Goal: Task Accomplishment & Management: Use online tool/utility

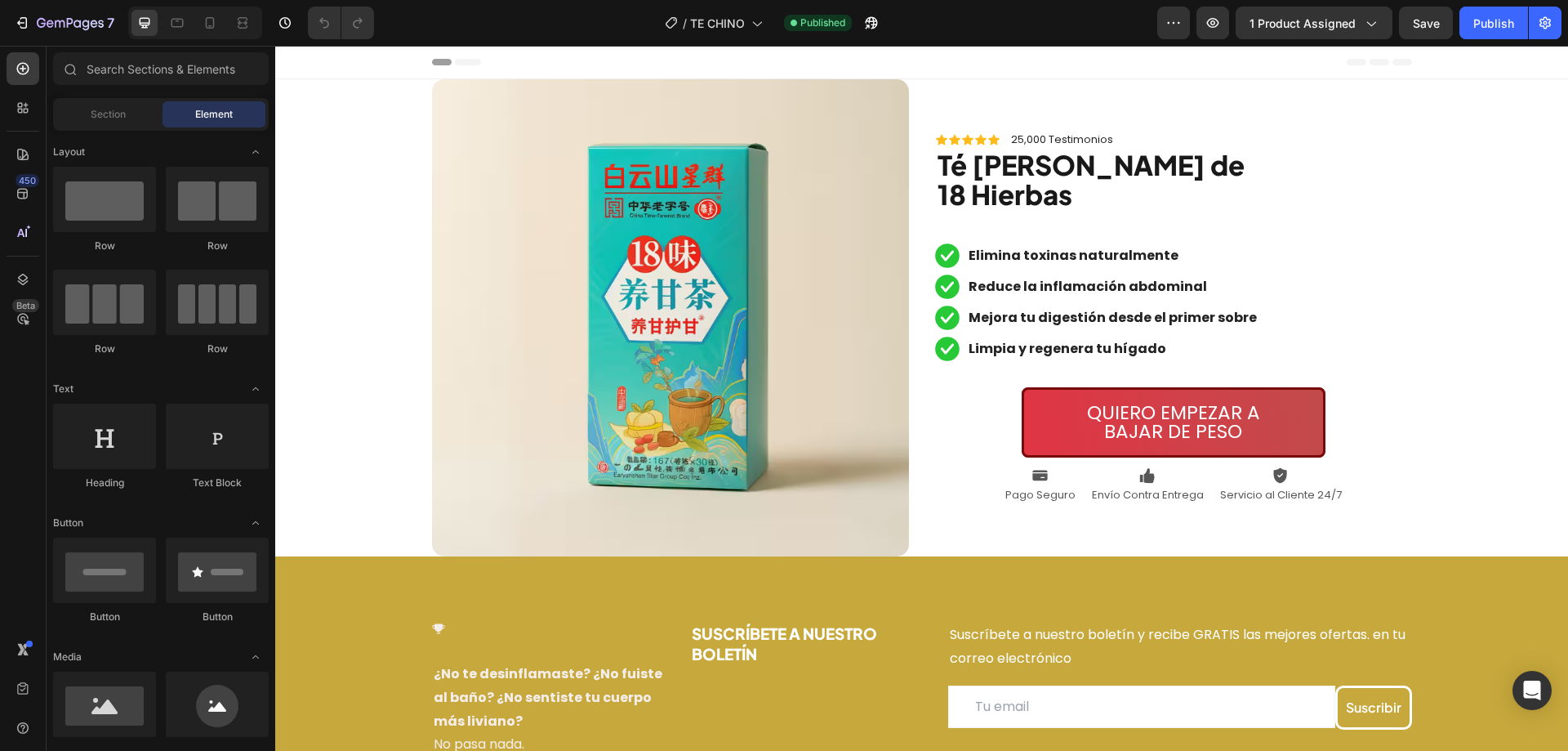
click at [210, 36] on div at bounding box center [195, 23] width 134 height 33
click at [210, 29] on icon at bounding box center [210, 23] width 16 height 16
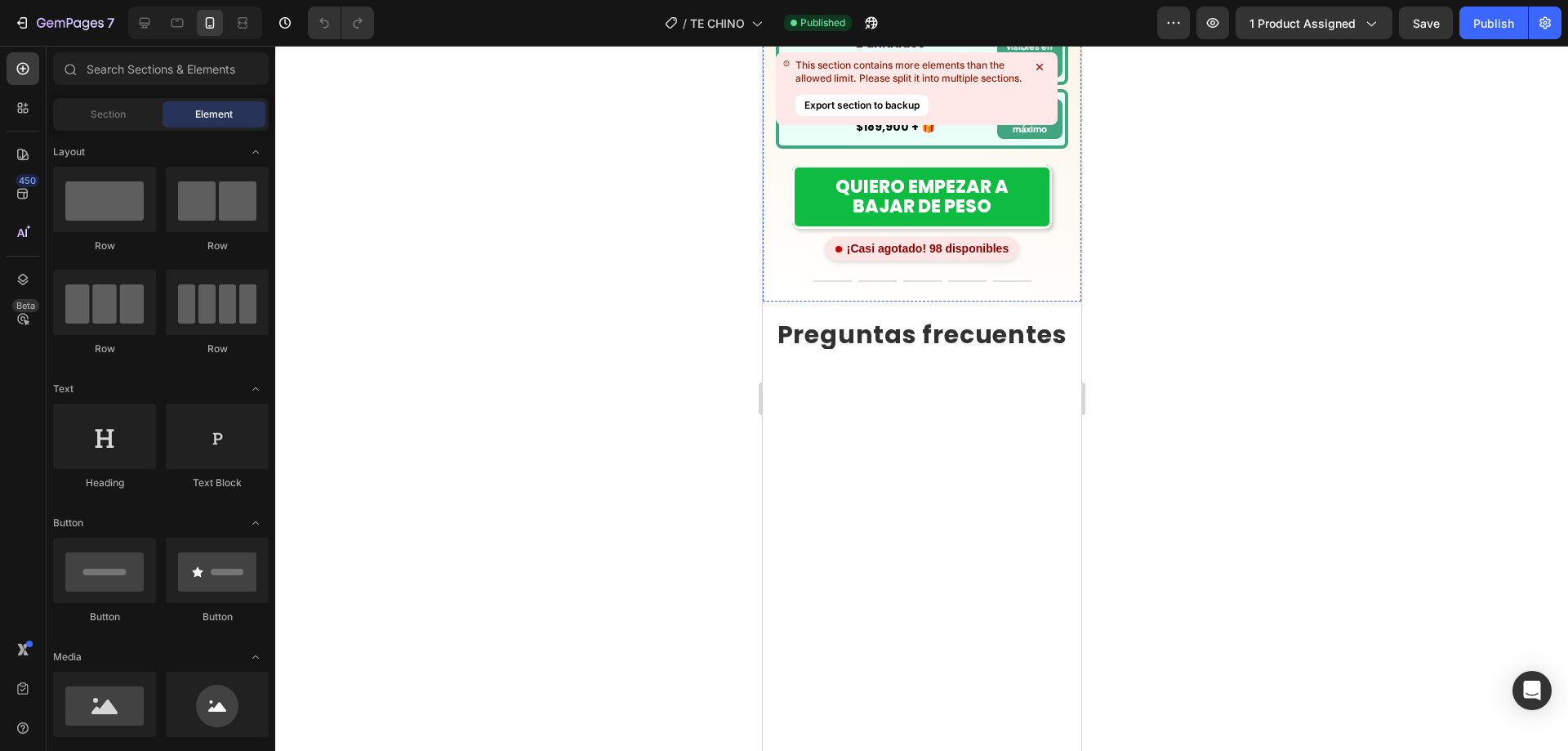
scroll to position [2207, 0]
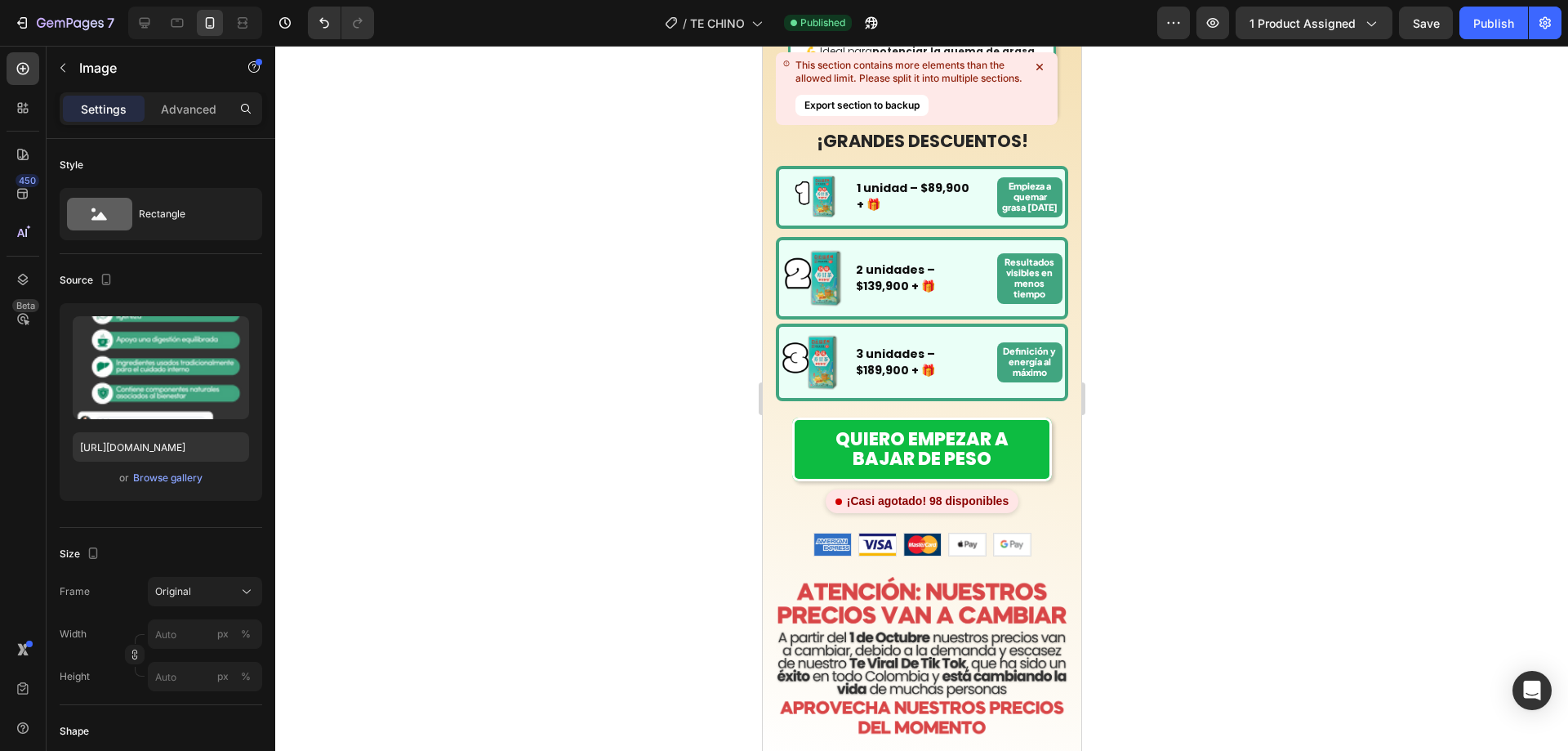
scroll to position [2676, 0]
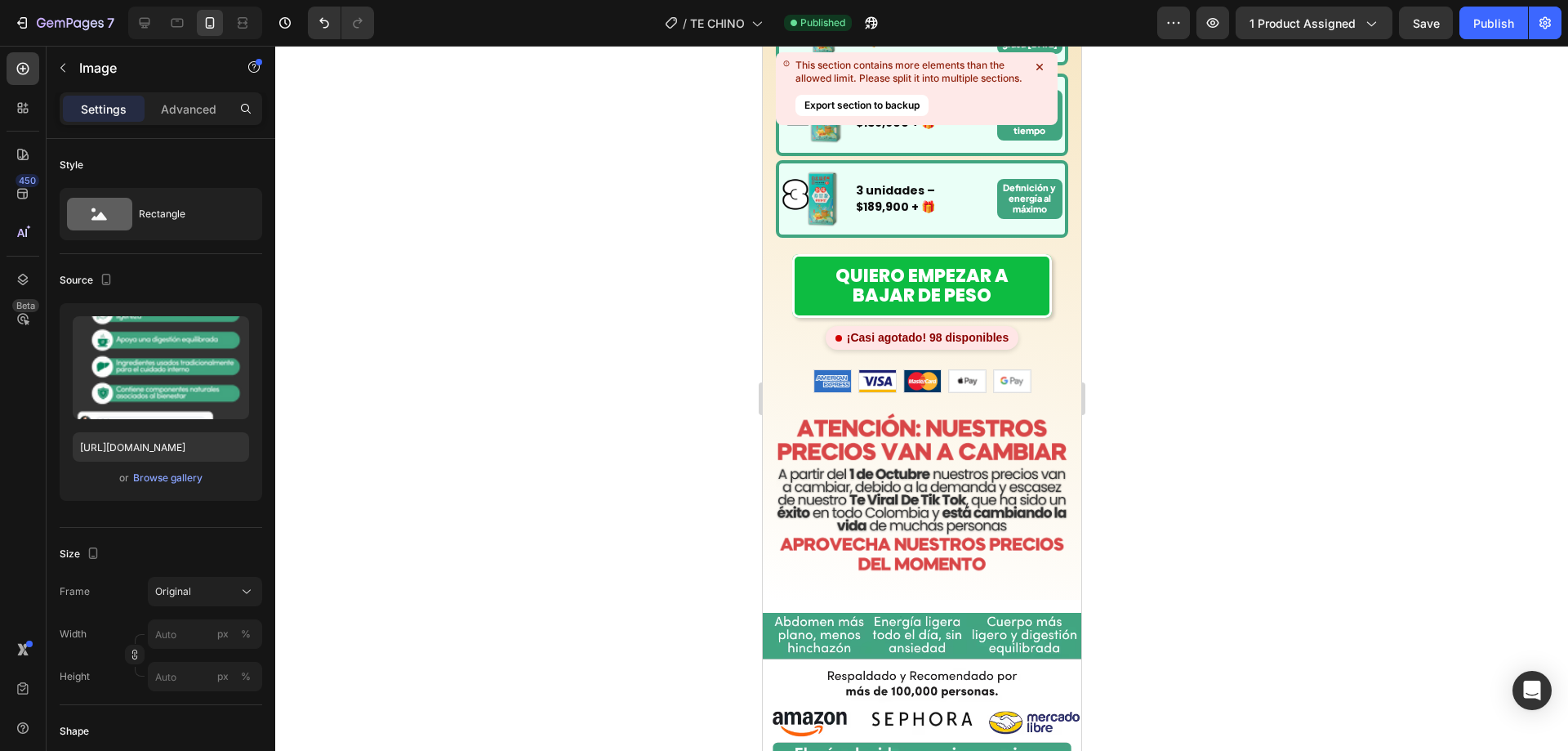
click at [176, 447] on input "[URL][DOMAIN_NAME]" at bounding box center [161, 446] width 177 height 29
paste input "662/1898/3475/files/ESTAFA.avif?v=1758946394"
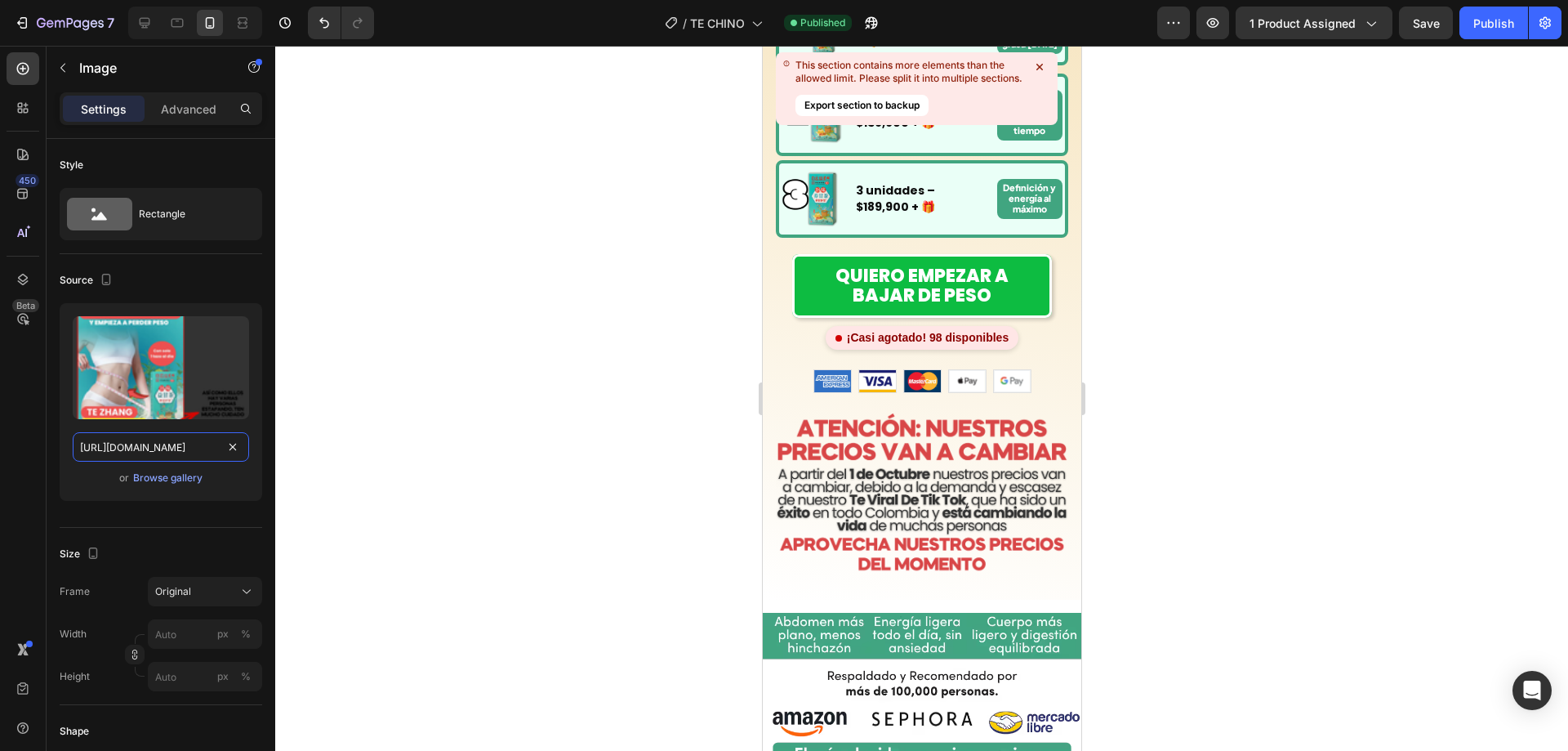
type input "[URL][DOMAIN_NAME]"
click at [1188, 301] on div at bounding box center [922, 399] width 1293 height 705
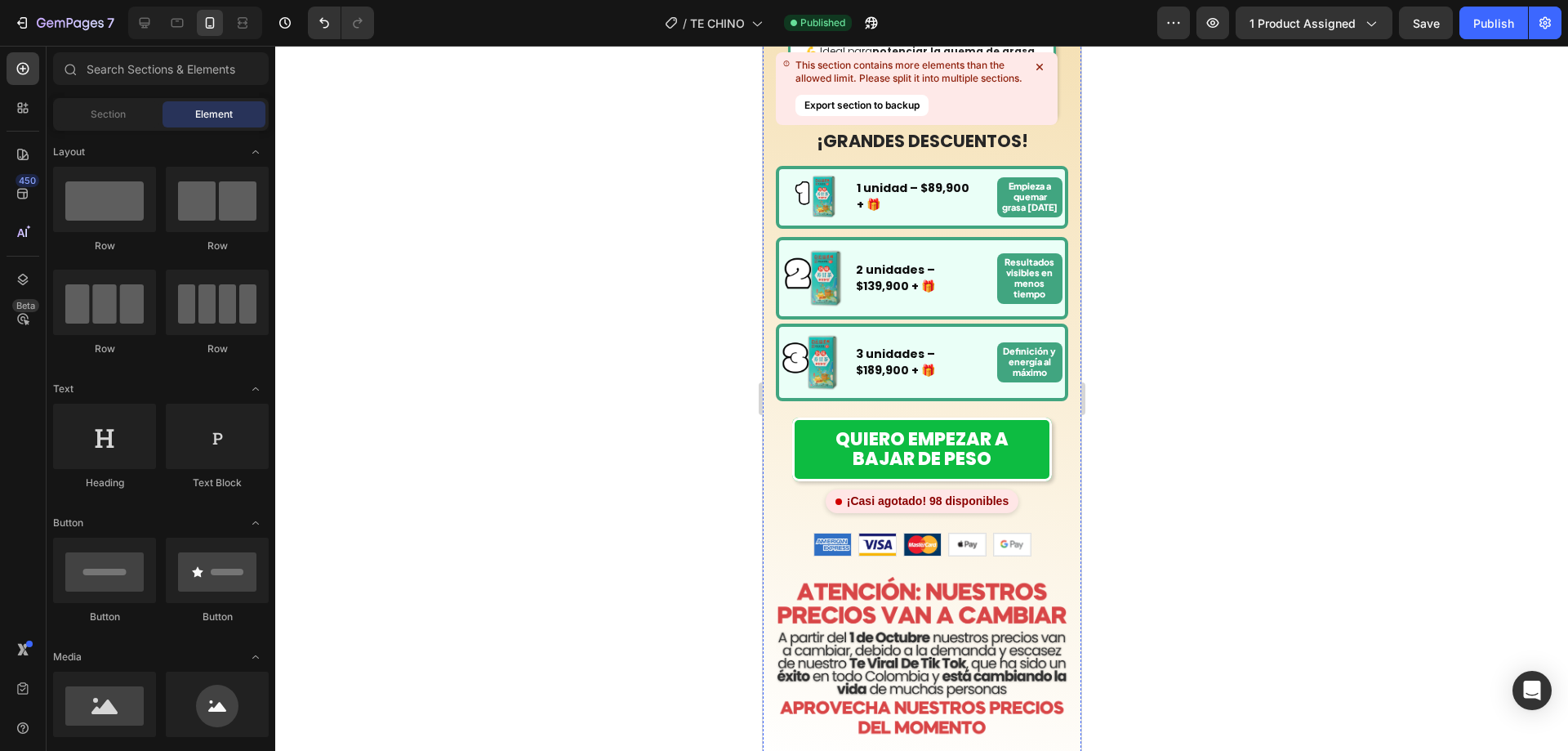
scroll to position [2431, 0]
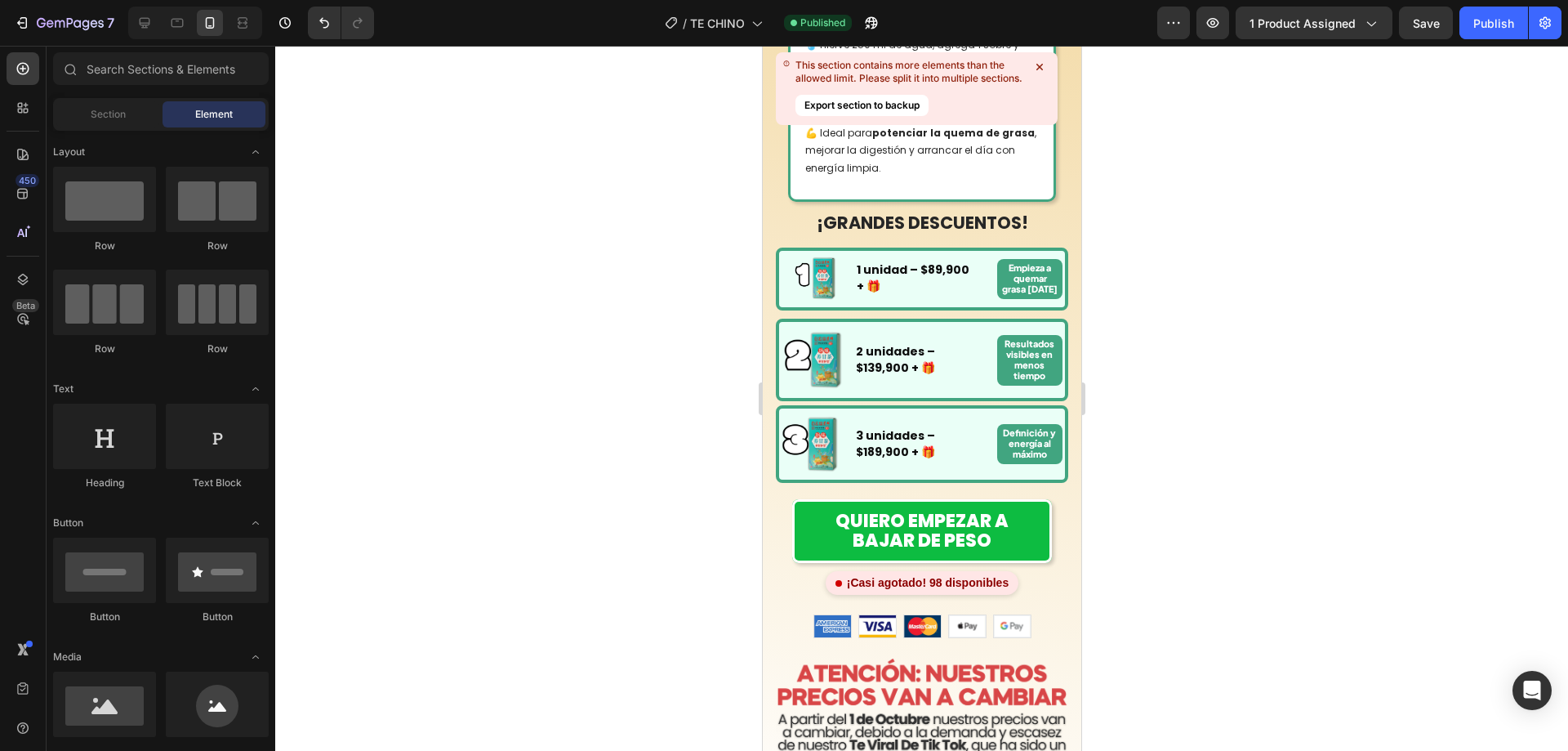
click at [1187, 315] on div at bounding box center [922, 399] width 1293 height 705
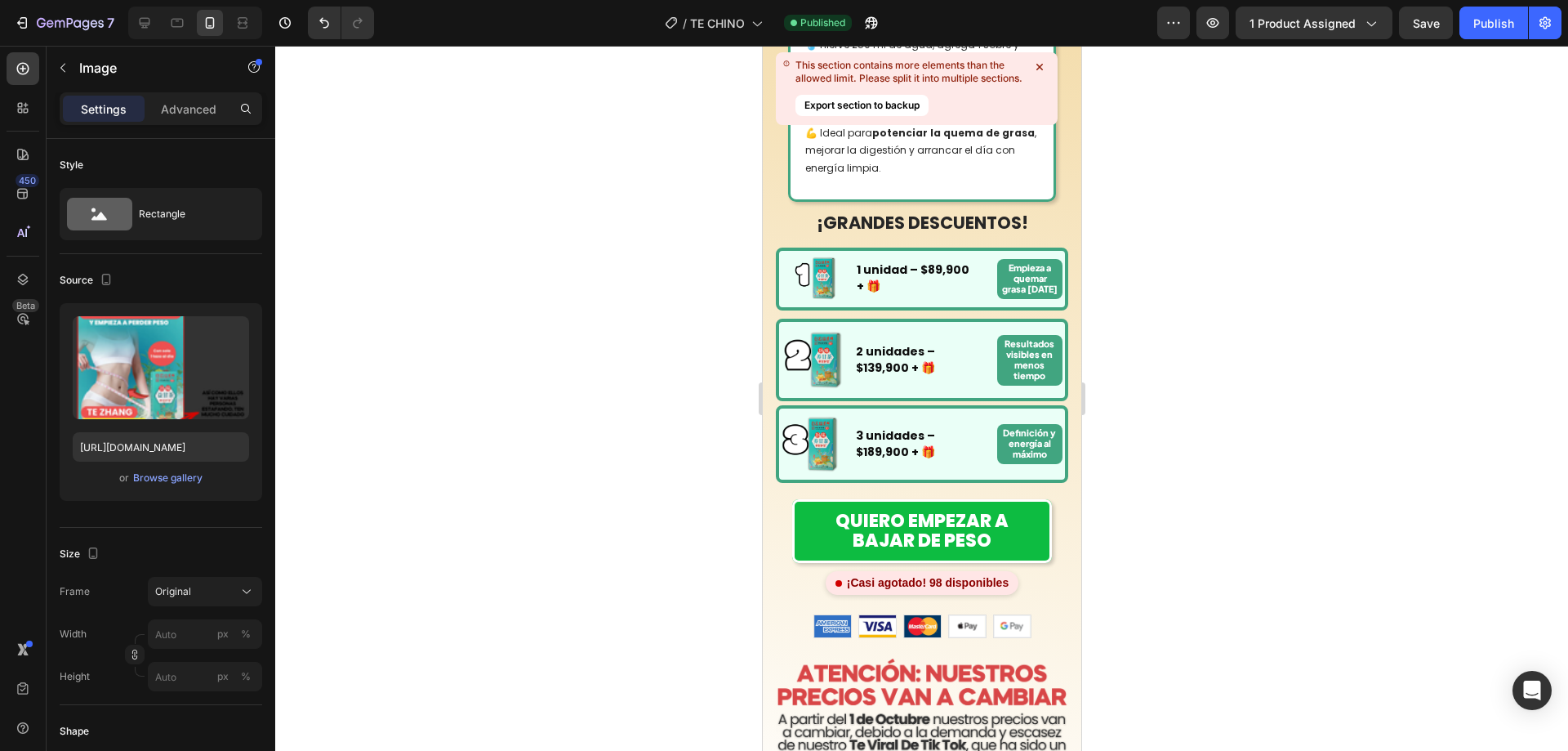
click at [1161, 305] on div at bounding box center [922, 399] width 1293 height 705
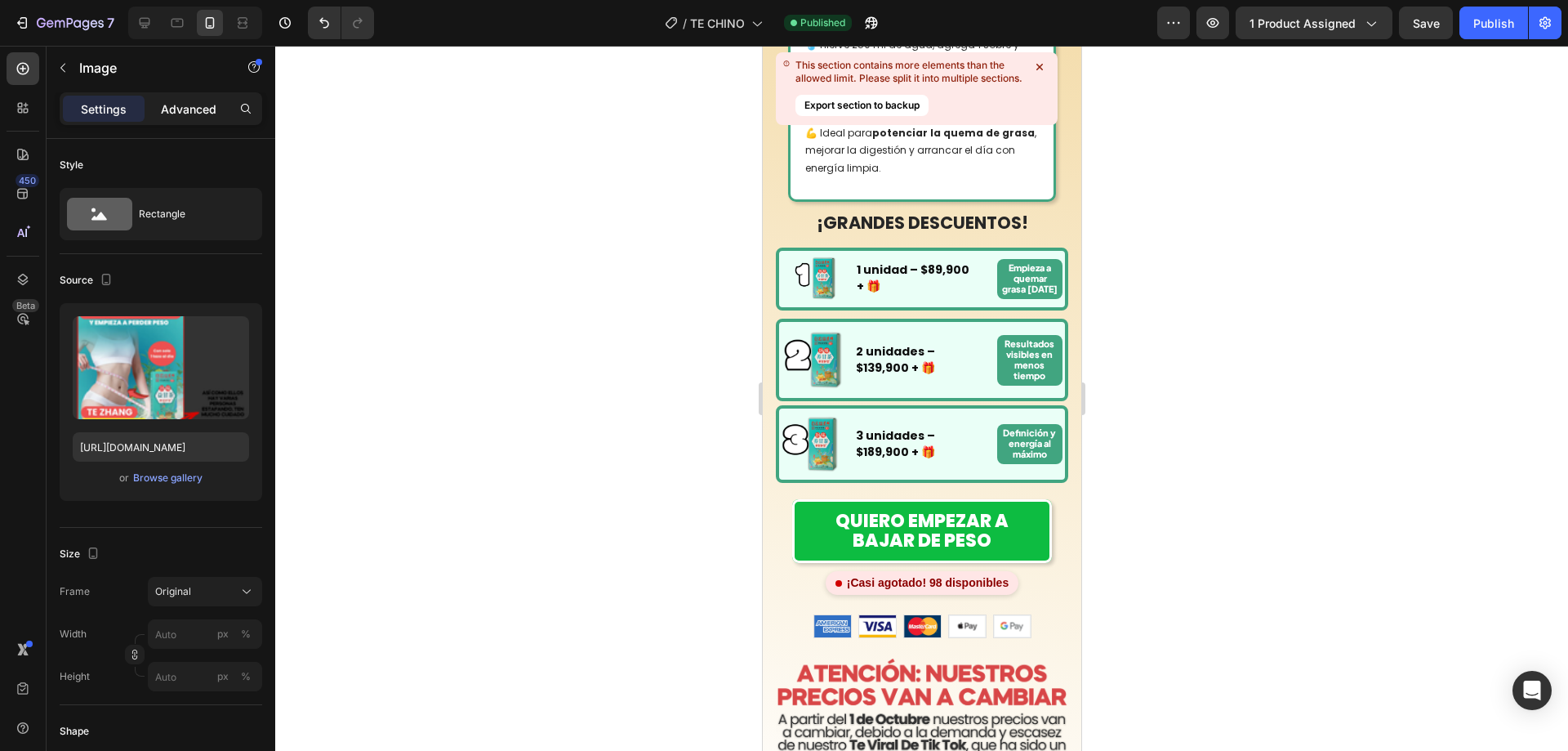
click at [204, 108] on p "Advanced" at bounding box center [188, 109] width 55 height 17
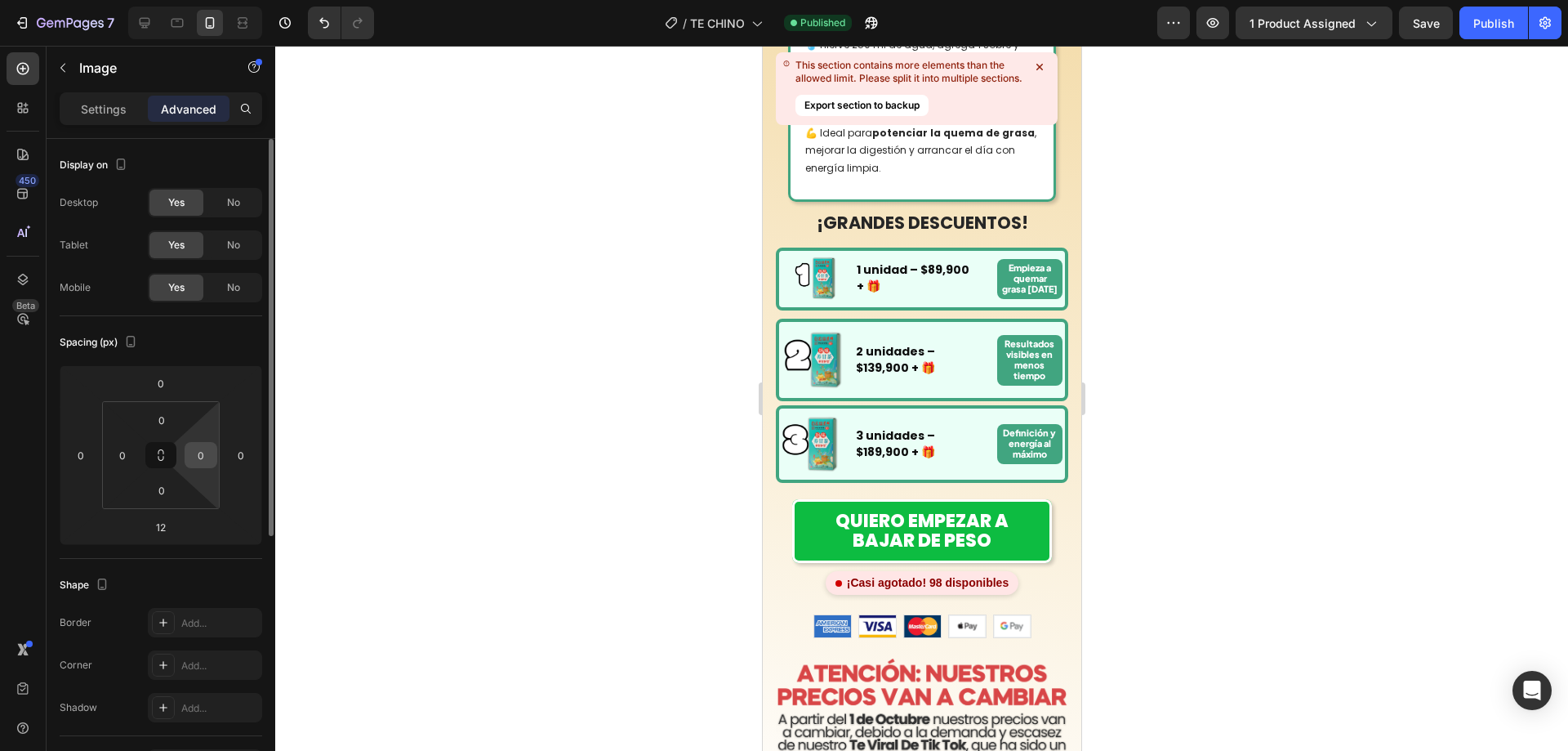
click at [209, 450] on input "0" at bounding box center [201, 455] width 24 height 24
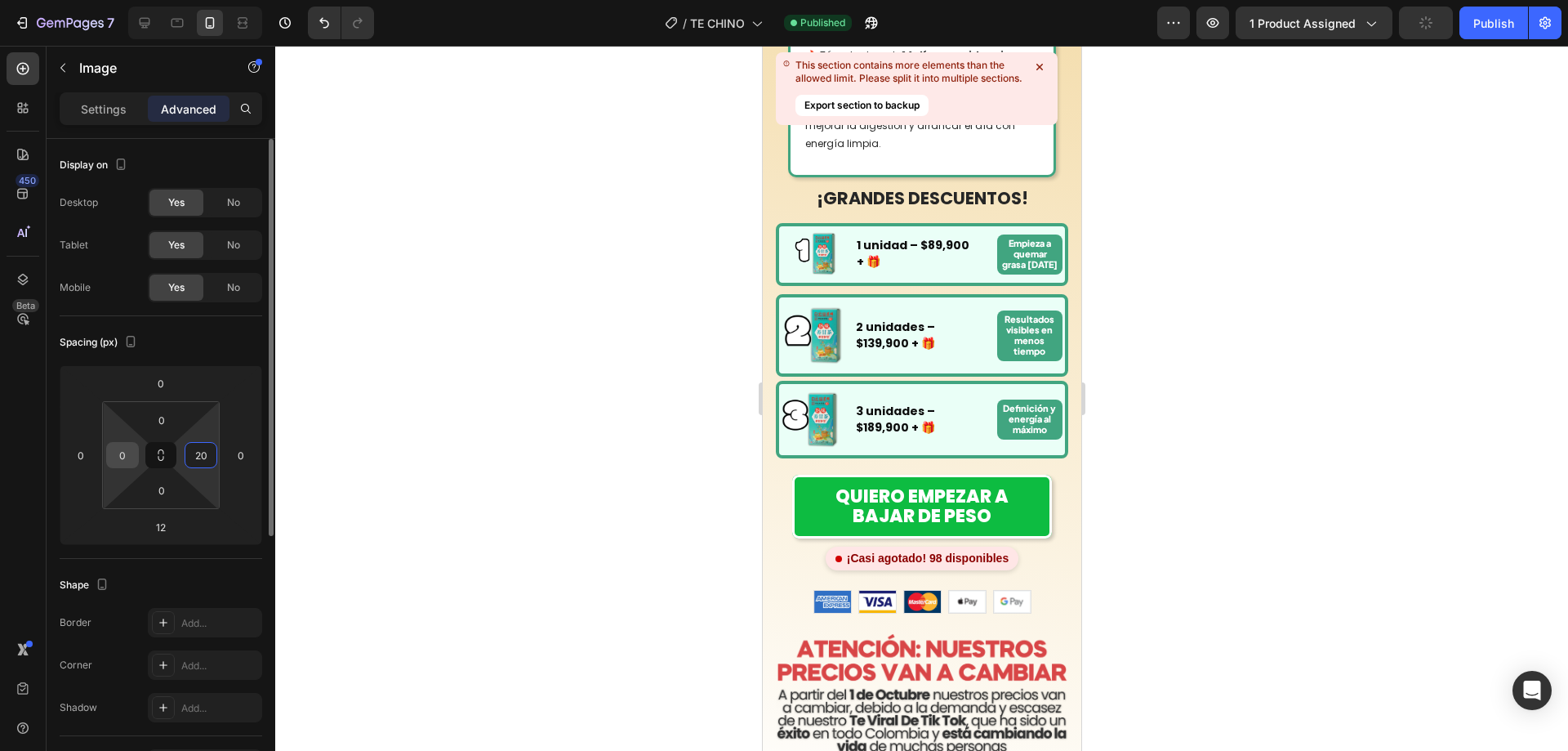
type input "20"
click at [116, 451] on input "0" at bounding box center [122, 455] width 24 height 24
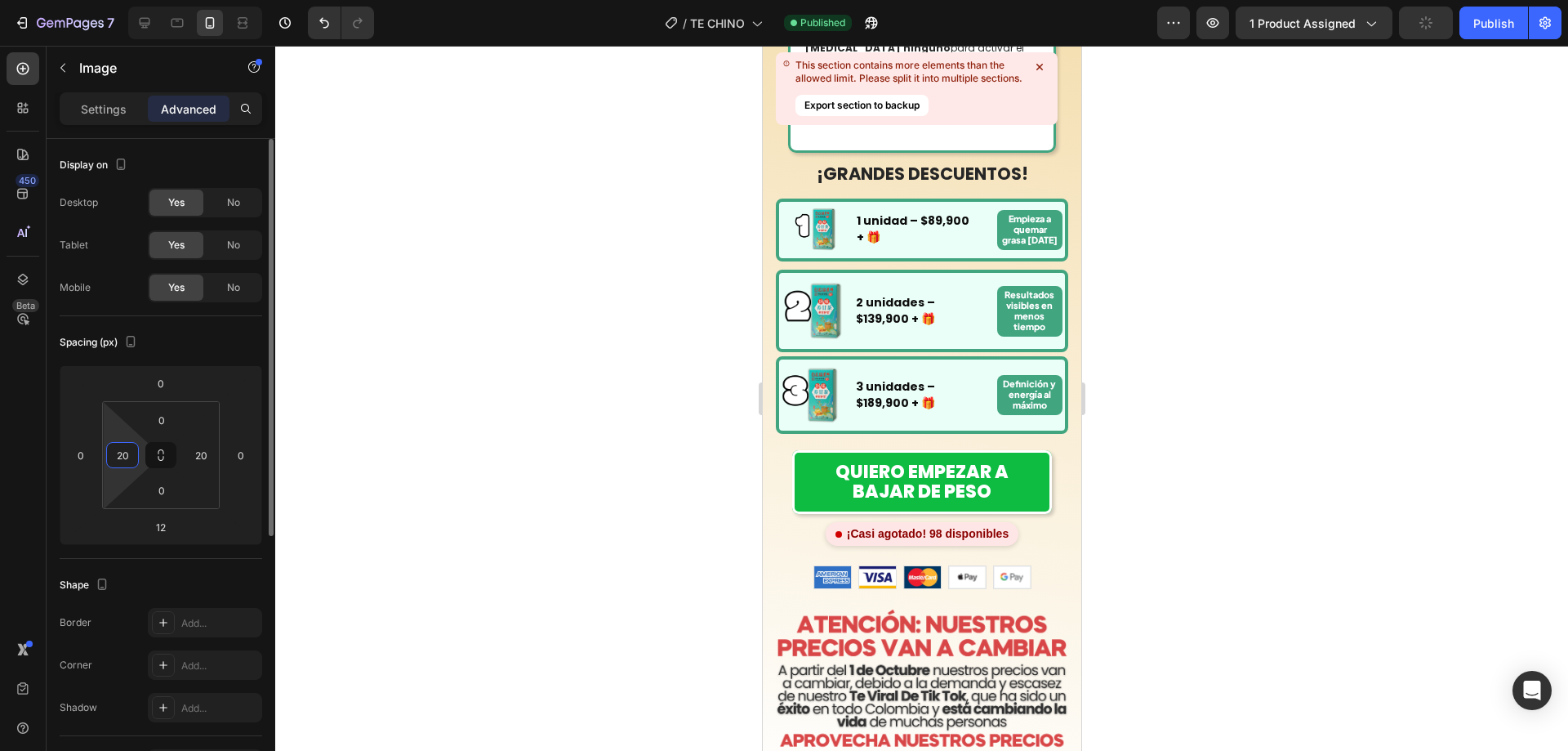
type input "0"
click at [1157, 295] on div at bounding box center [922, 399] width 1293 height 705
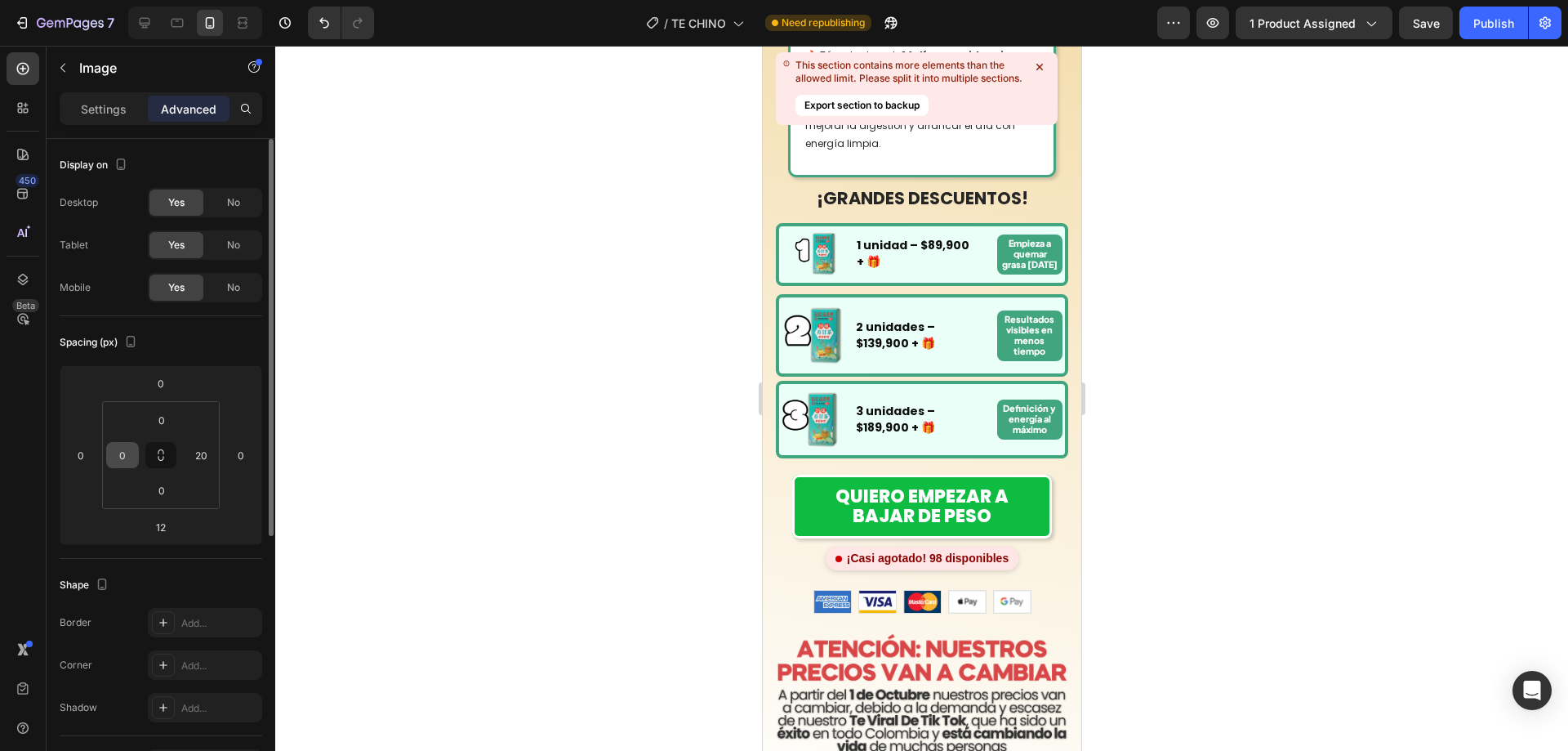
click at [111, 456] on input "0" at bounding box center [122, 455] width 24 height 24
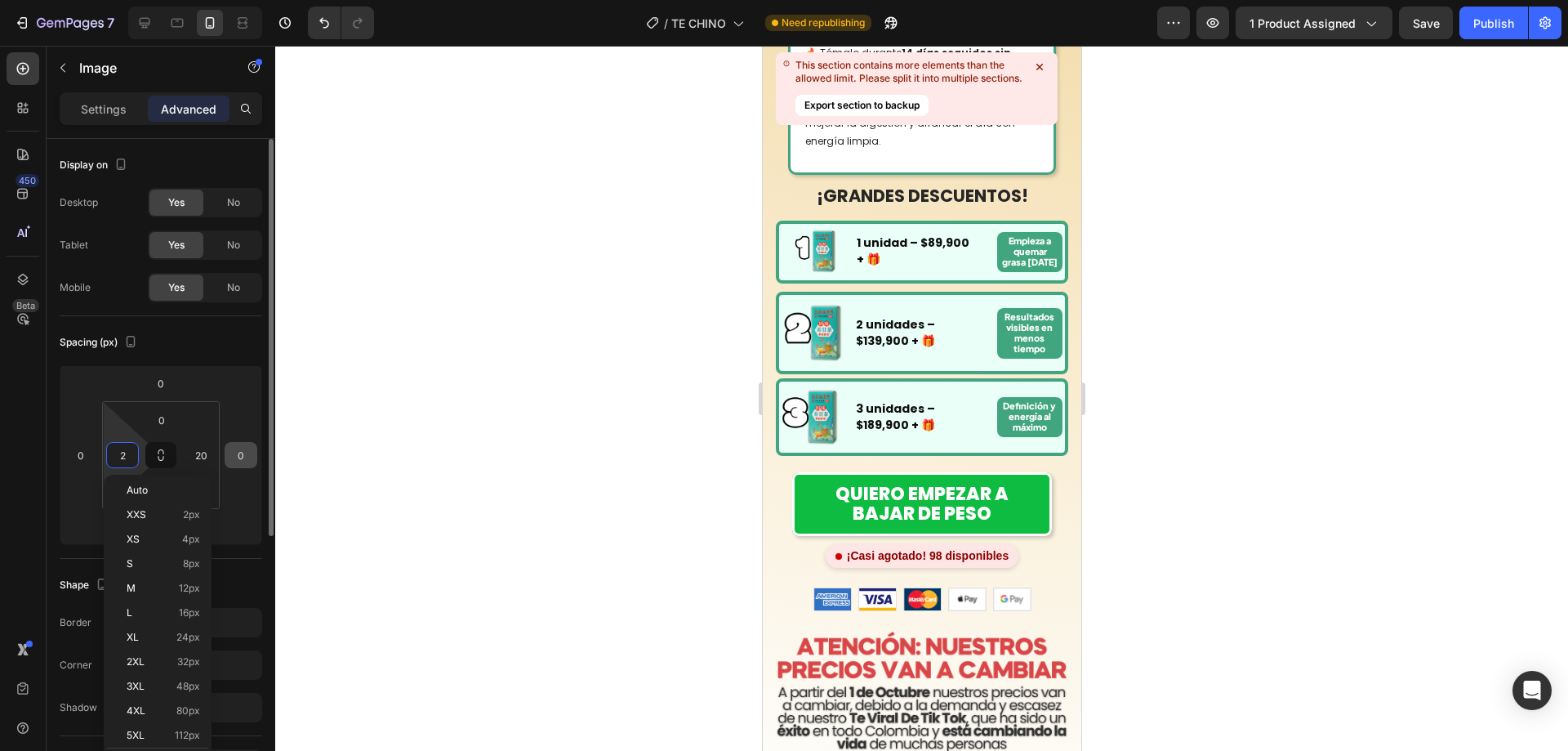
type input "20"
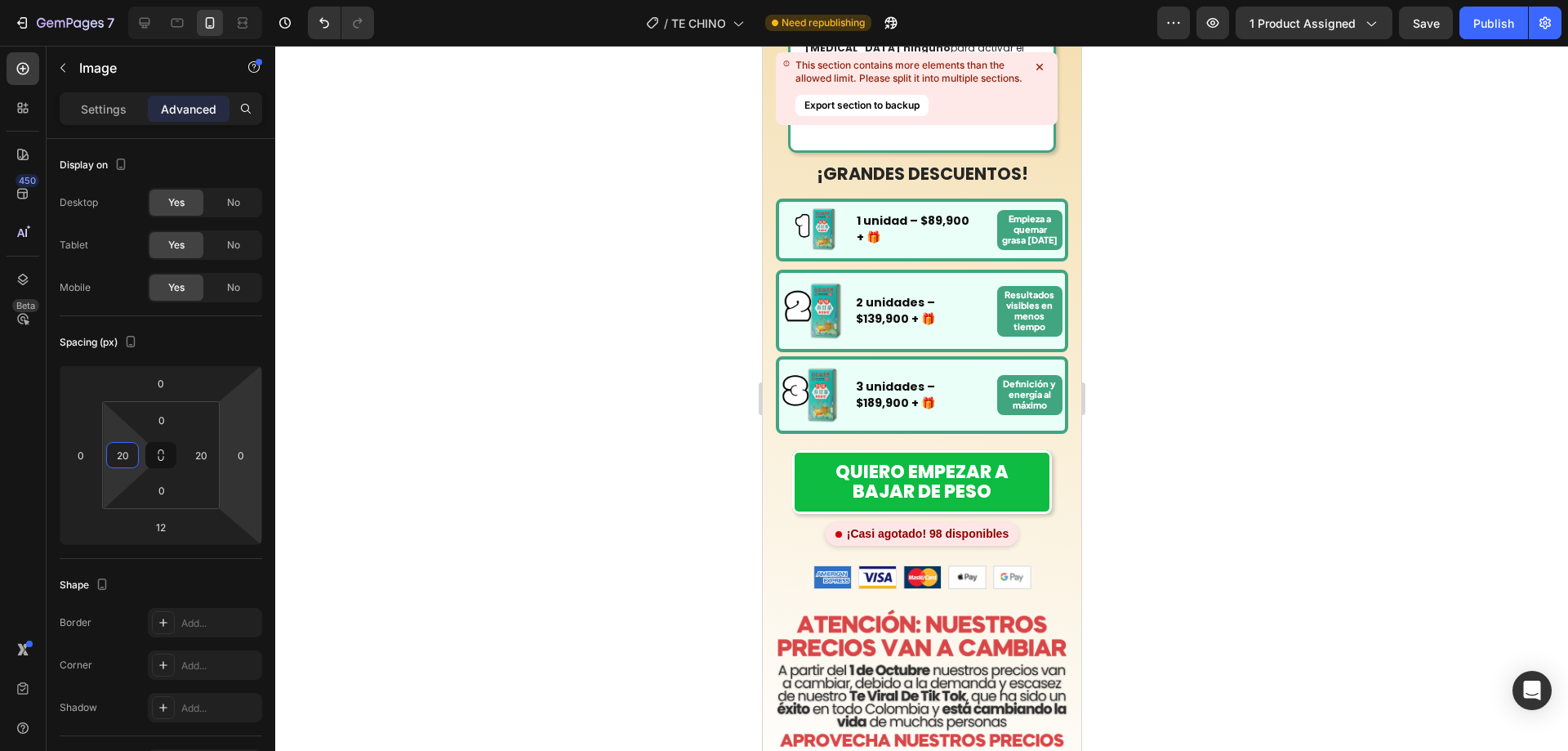
click at [419, 436] on div at bounding box center [922, 399] width 1293 height 705
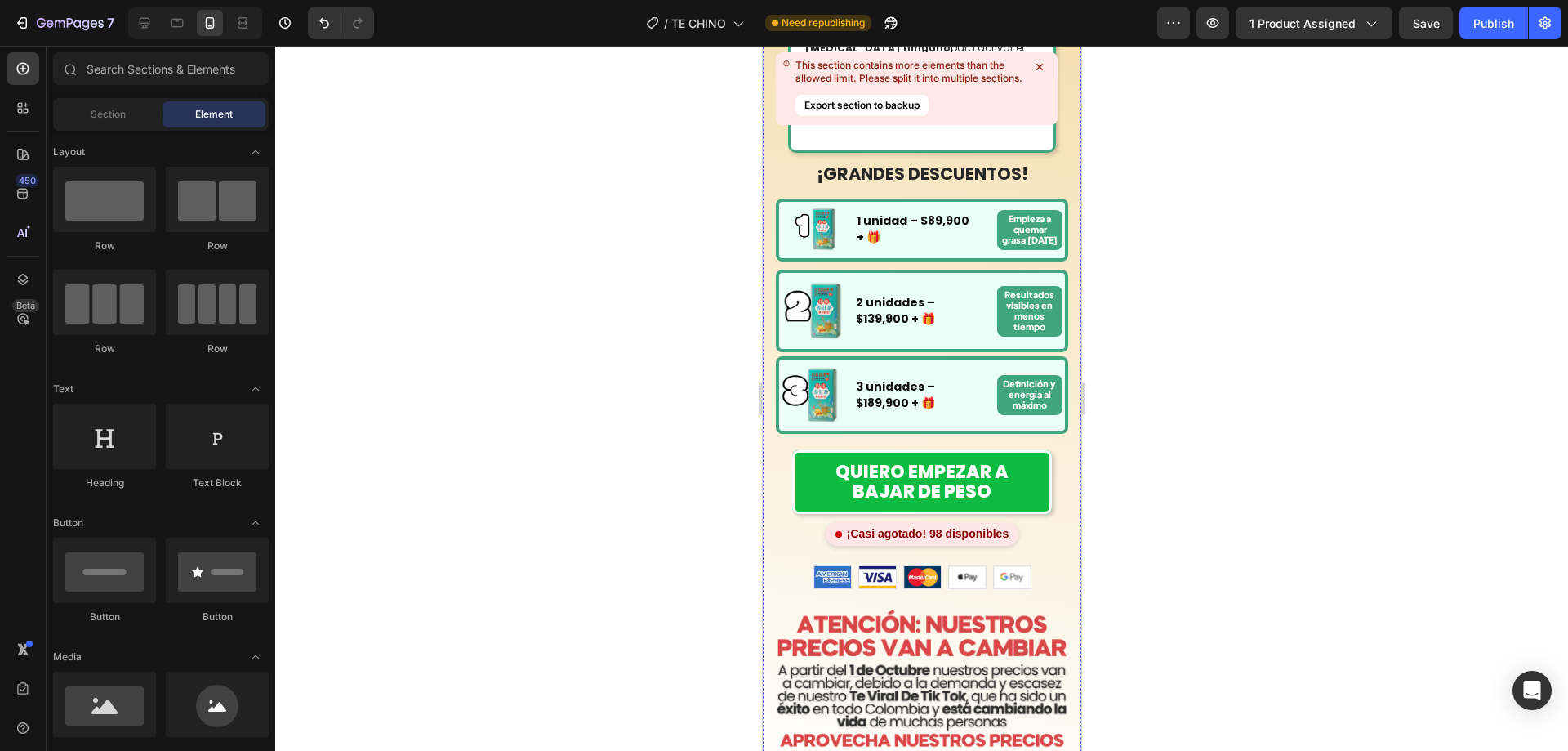
click at [1143, 300] on div at bounding box center [922, 399] width 1293 height 705
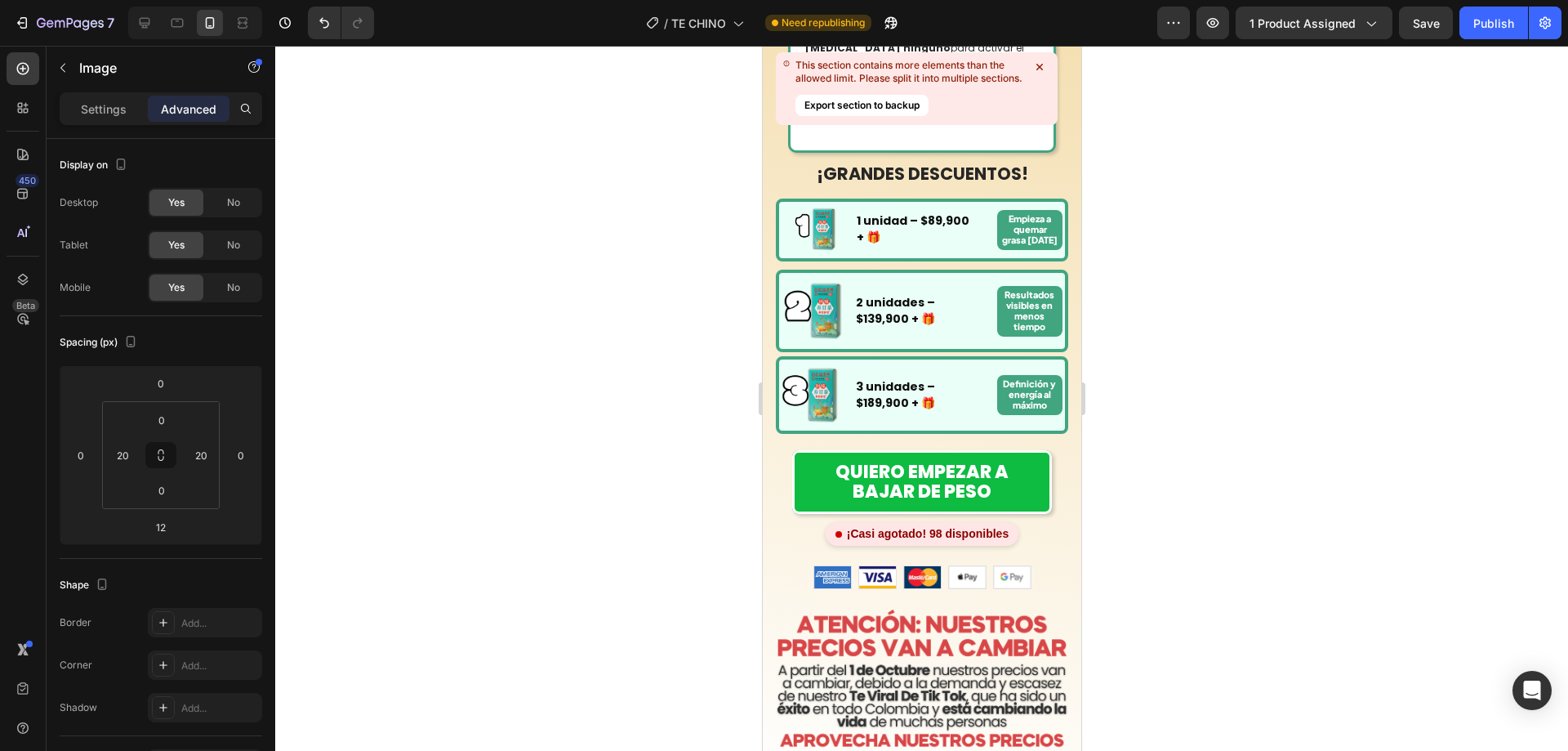
click at [1165, 279] on div at bounding box center [922, 399] width 1293 height 705
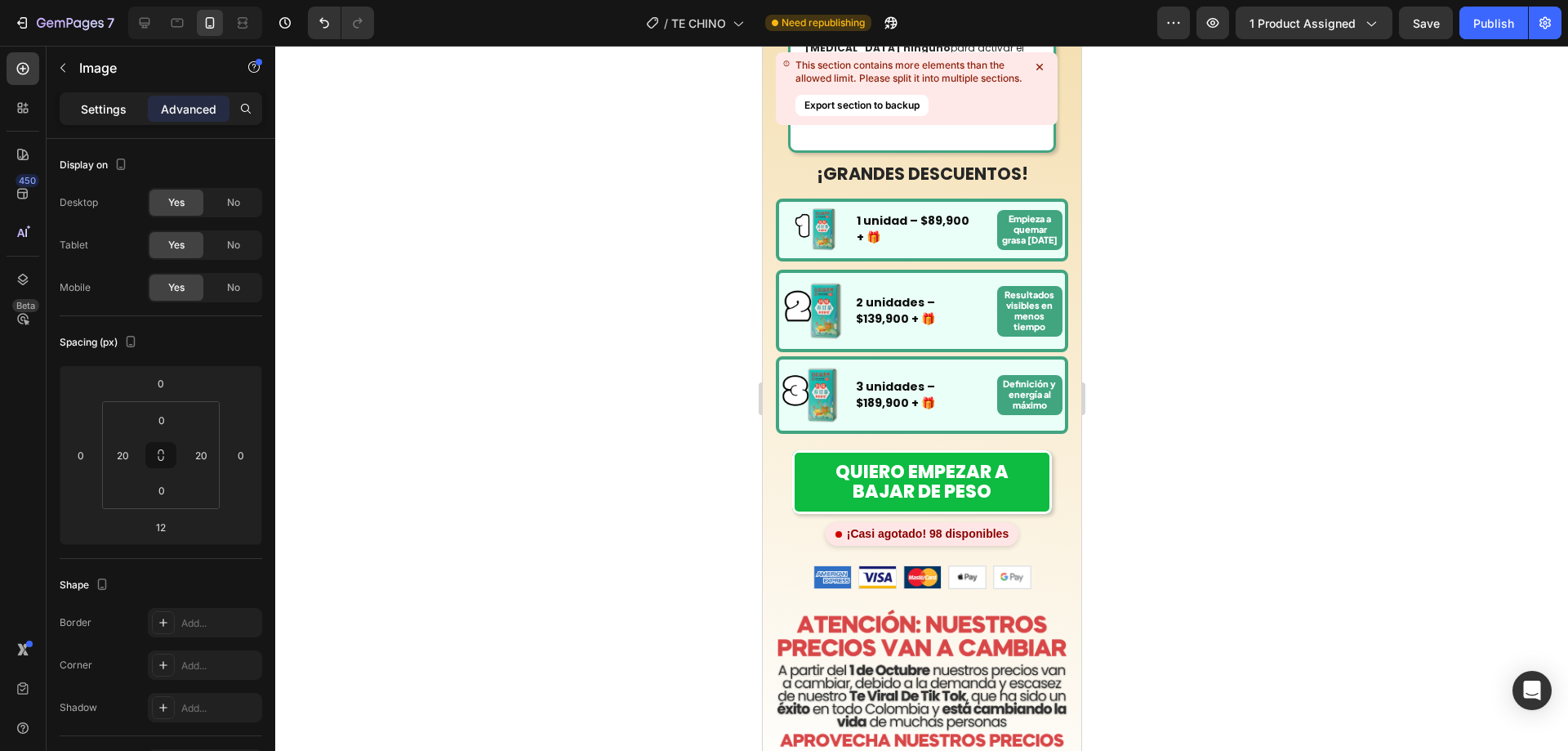
click at [125, 116] on p "Settings" at bounding box center [103, 109] width 46 height 17
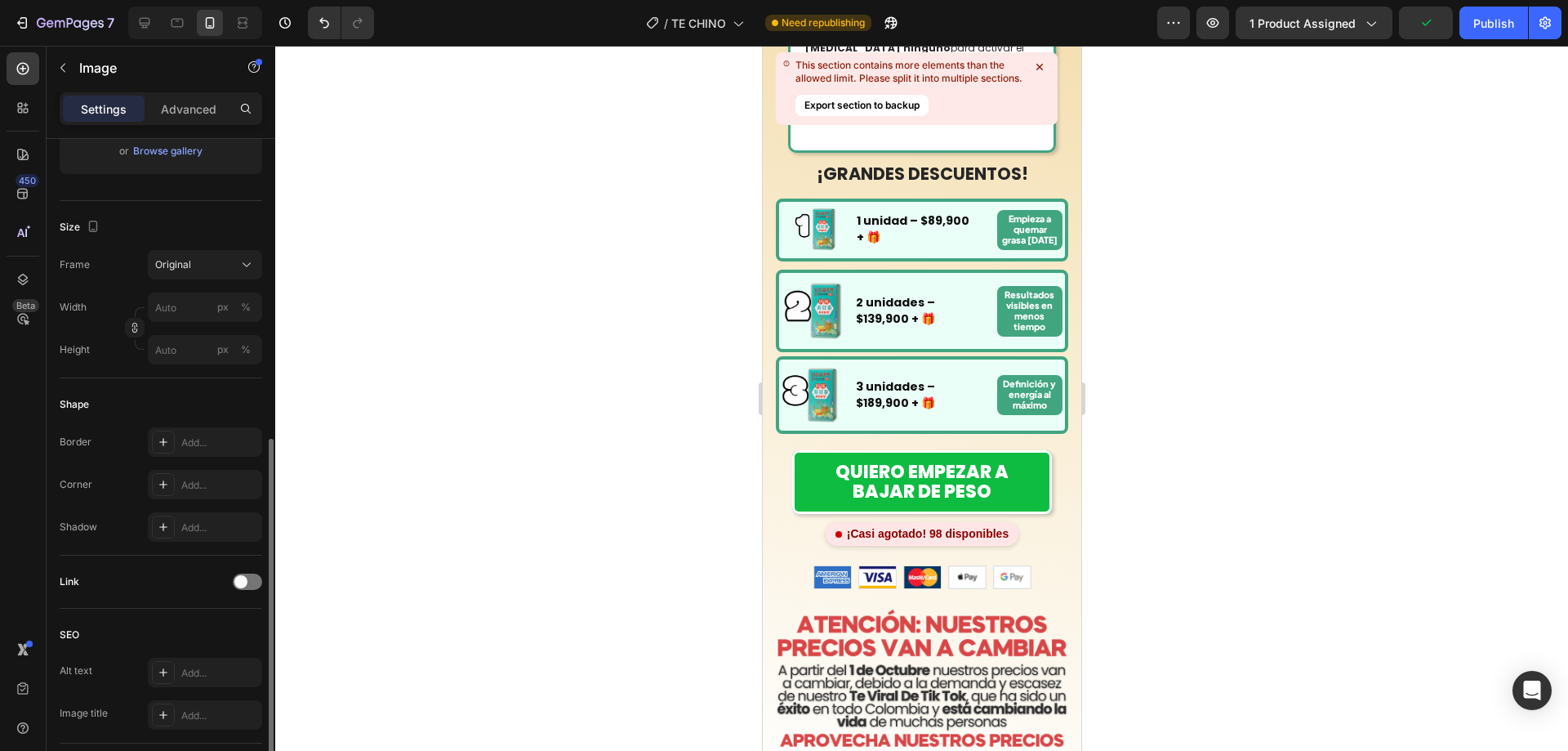
scroll to position [491, 0]
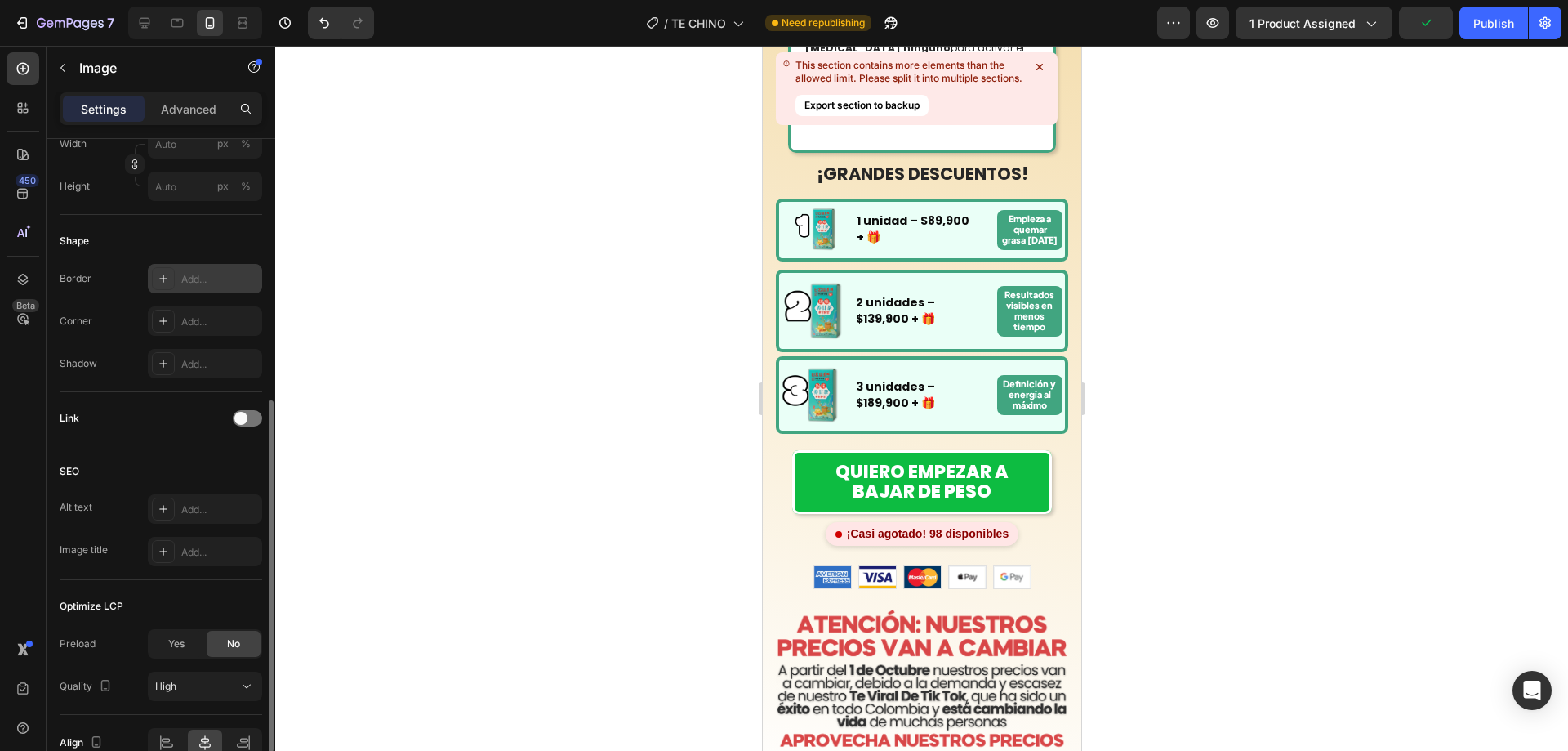
click at [194, 270] on div "Add..." at bounding box center [205, 278] width 115 height 29
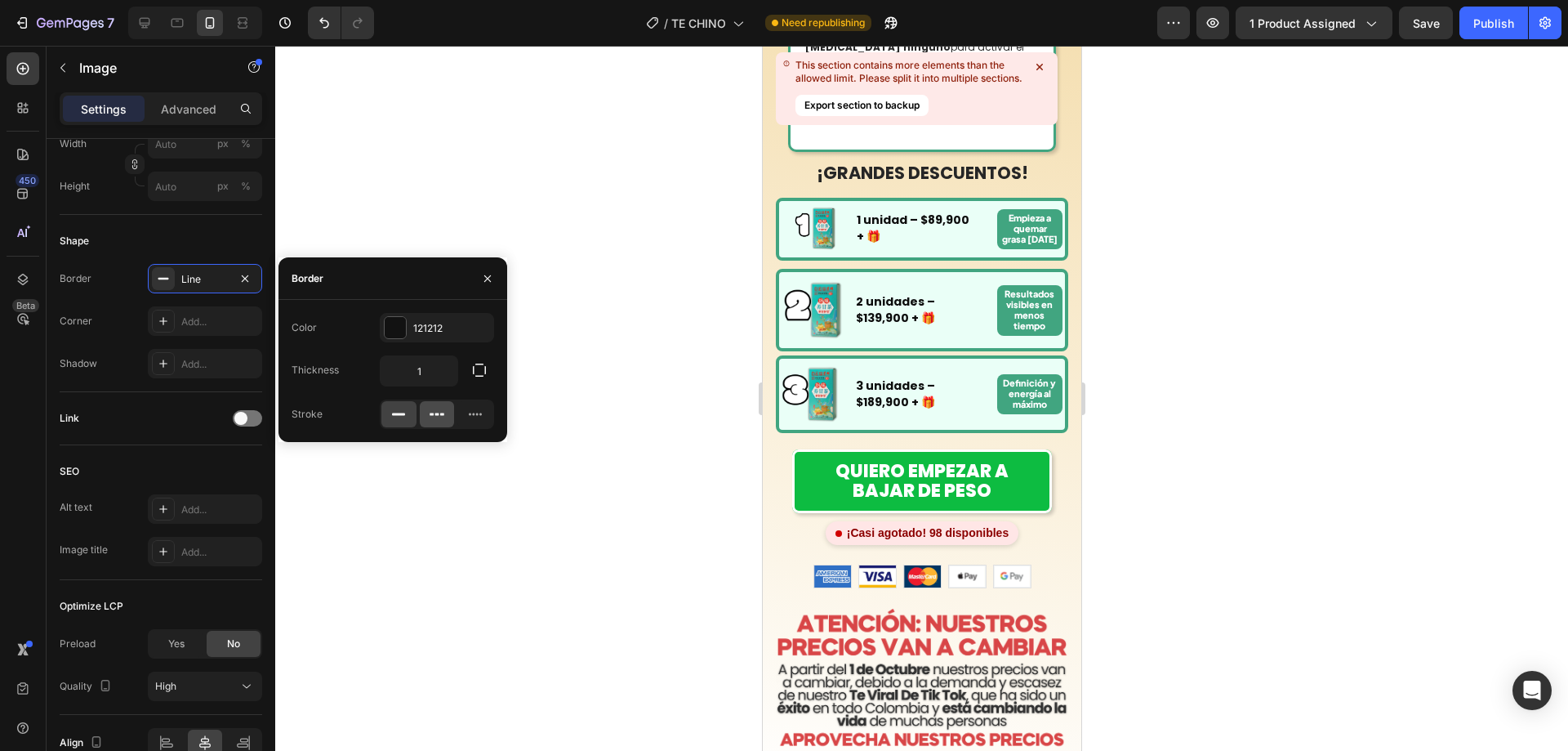
click at [430, 416] on icon at bounding box center [437, 414] width 16 height 16
click at [421, 329] on div "121212" at bounding box center [437, 329] width 47 height 15
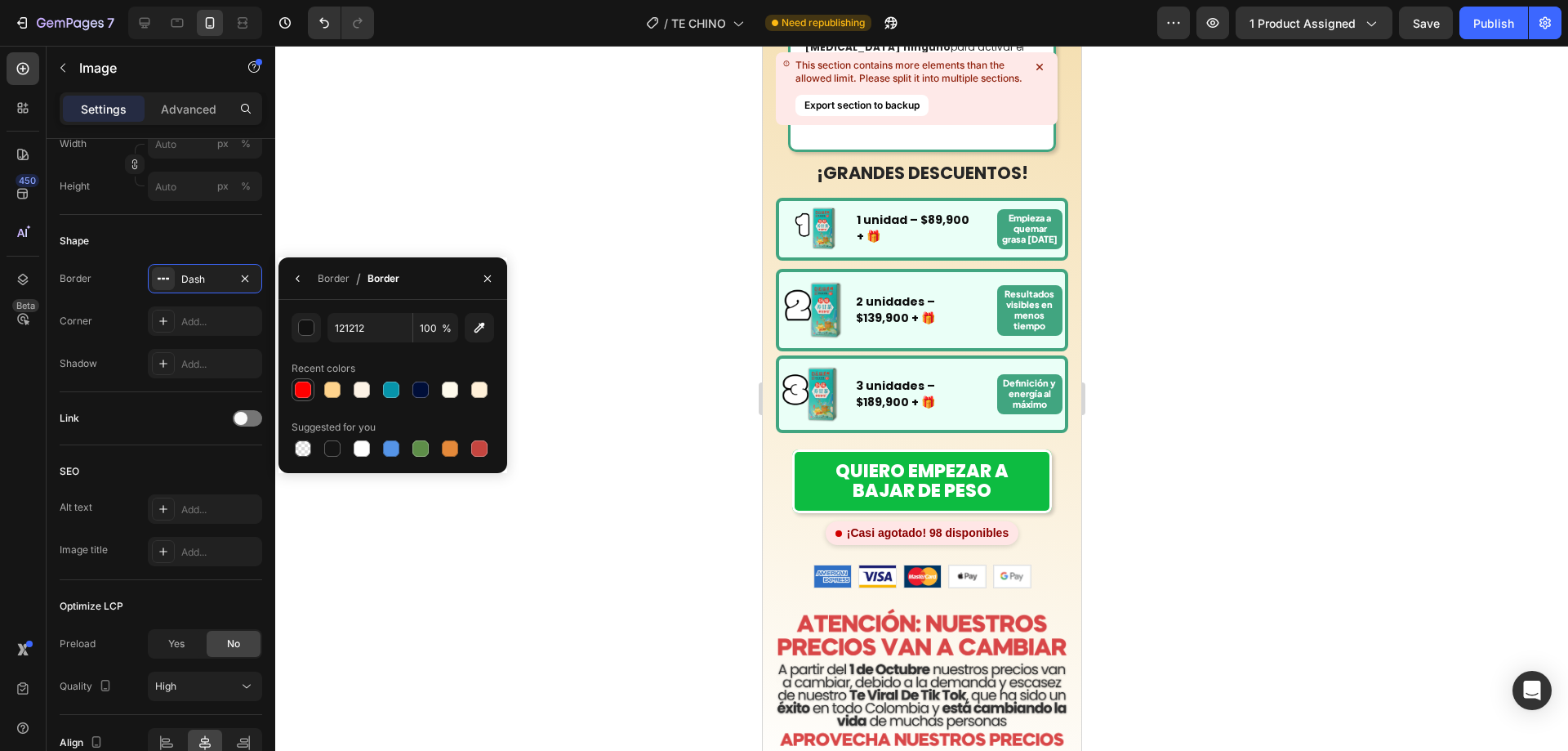
click at [300, 387] on div at bounding box center [303, 389] width 16 height 16
type input "FF0000"
click at [333, 281] on div "Border" at bounding box center [334, 279] width 32 height 15
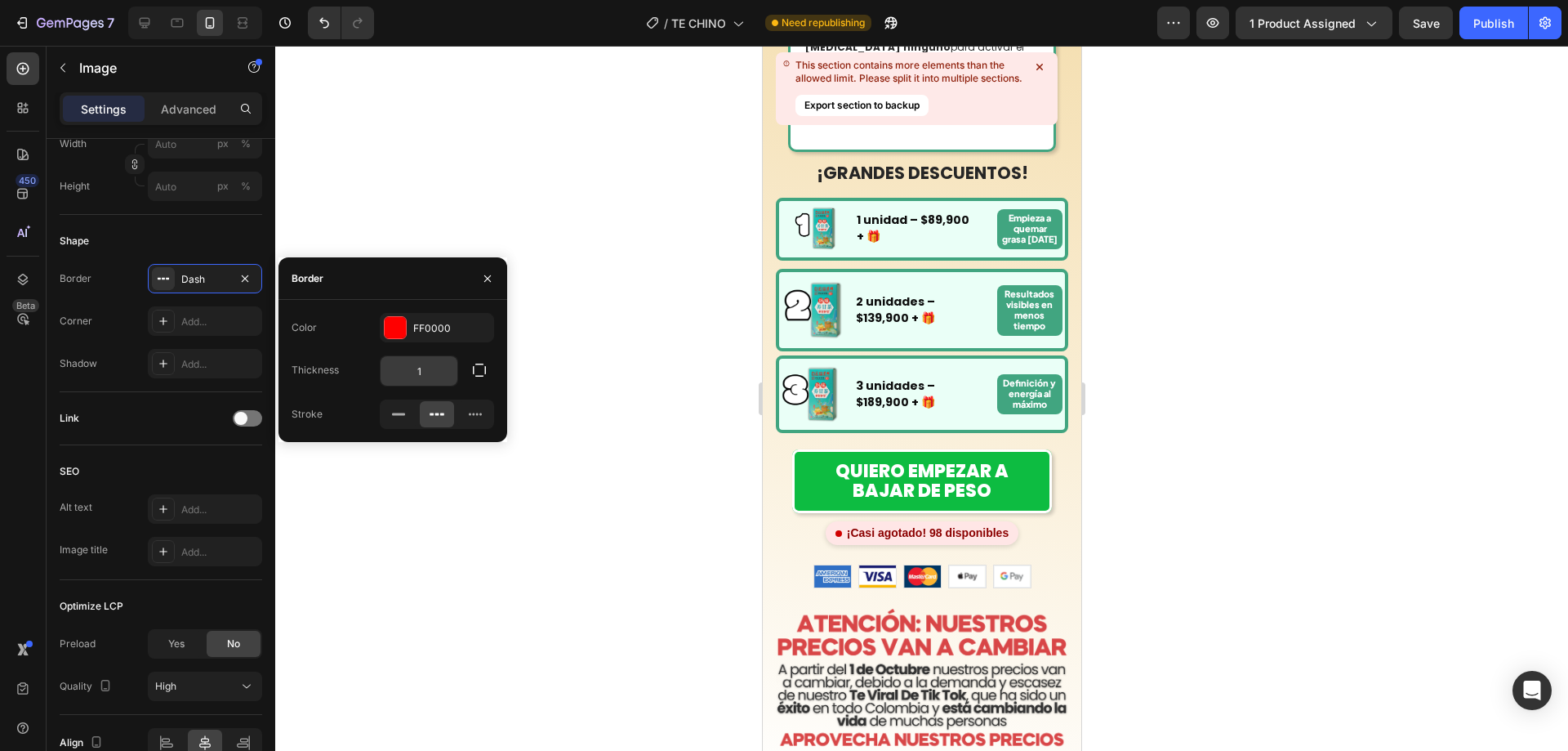
drag, startPoint x: 429, startPoint y: 351, endPoint x: 418, endPoint y: 368, distance: 20.2
click at [428, 352] on div "Color FF0000 Thickness 1 Stroke" at bounding box center [393, 370] width 228 height 116
type input "3"
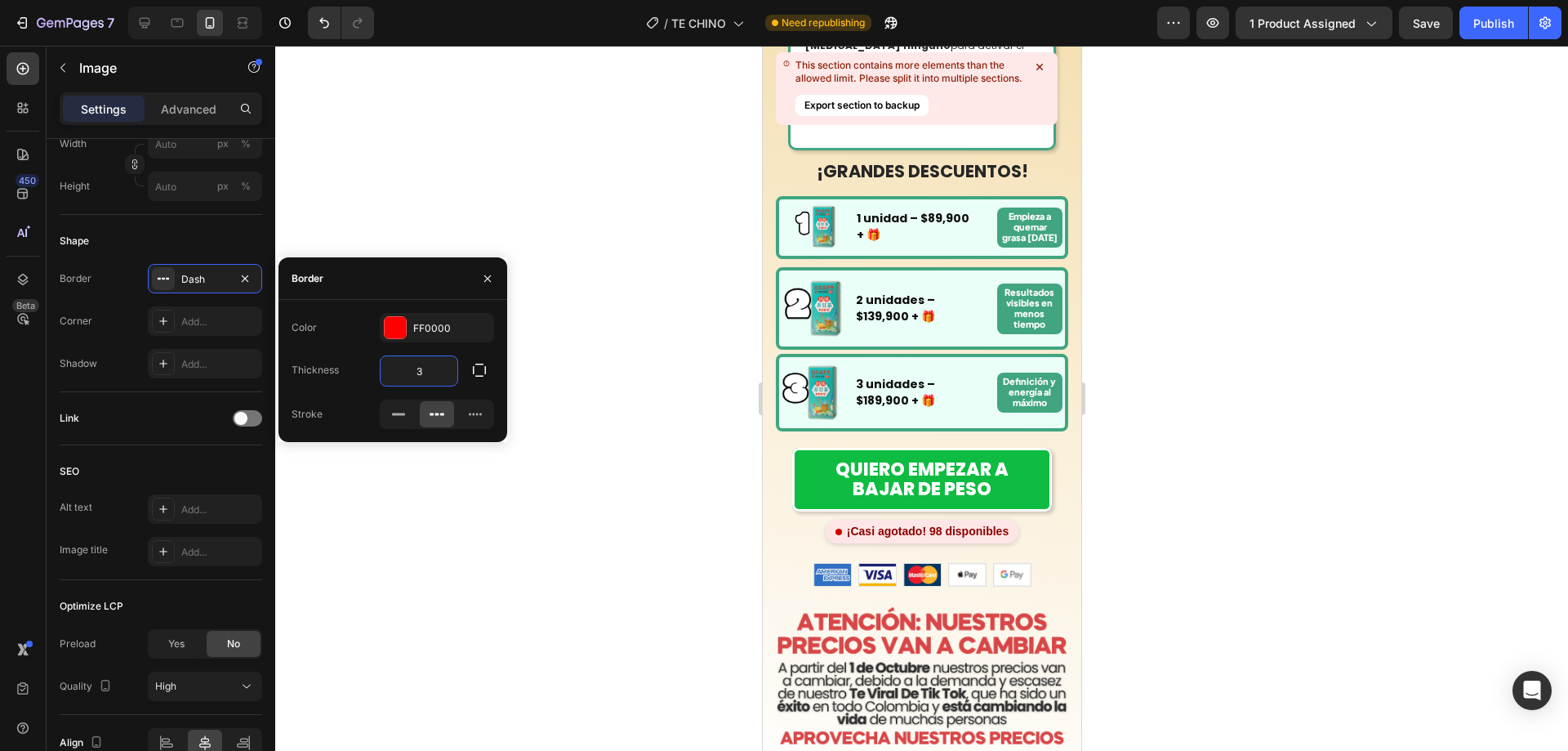
click at [1158, 377] on div at bounding box center [922, 399] width 1293 height 705
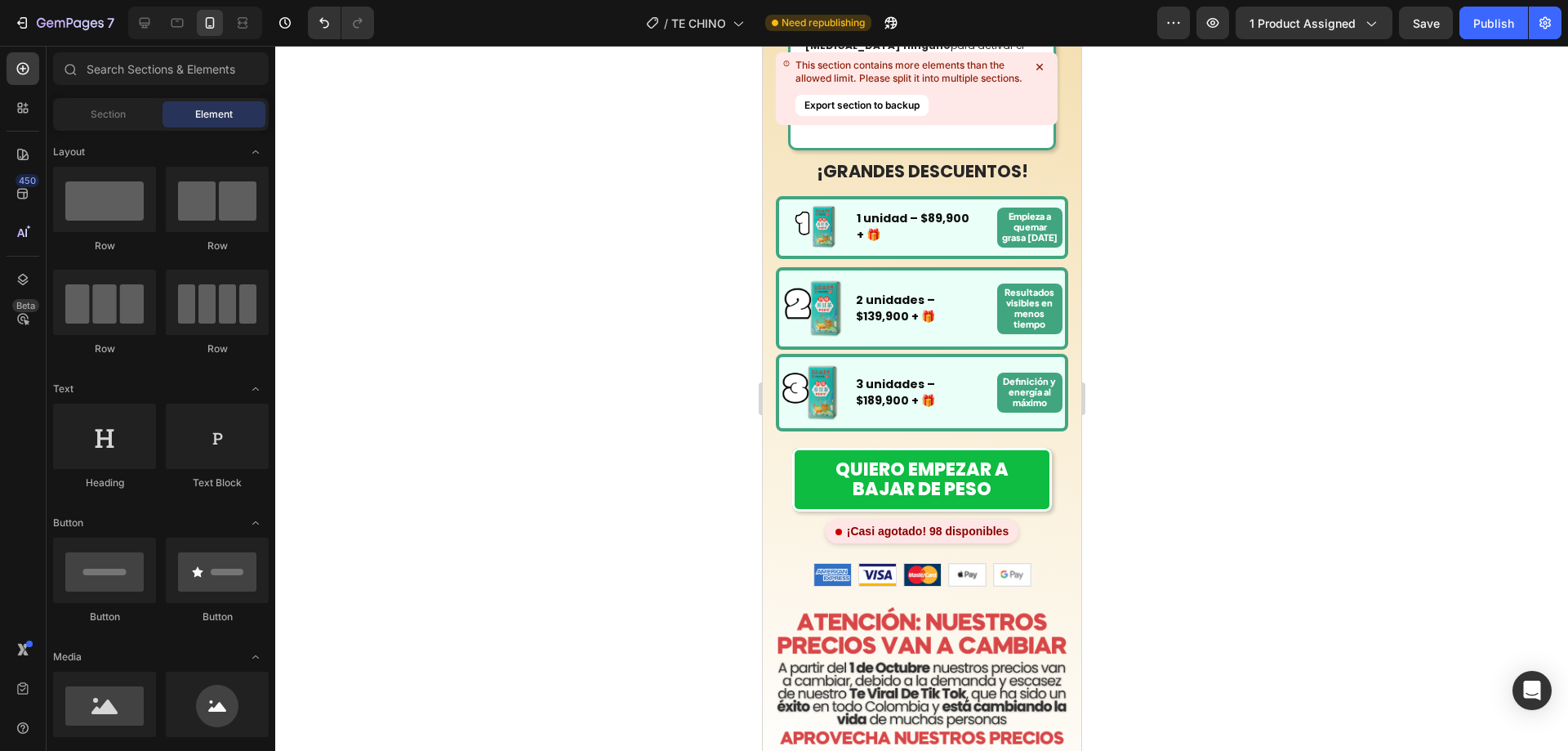
click at [1187, 367] on div at bounding box center [922, 399] width 1293 height 705
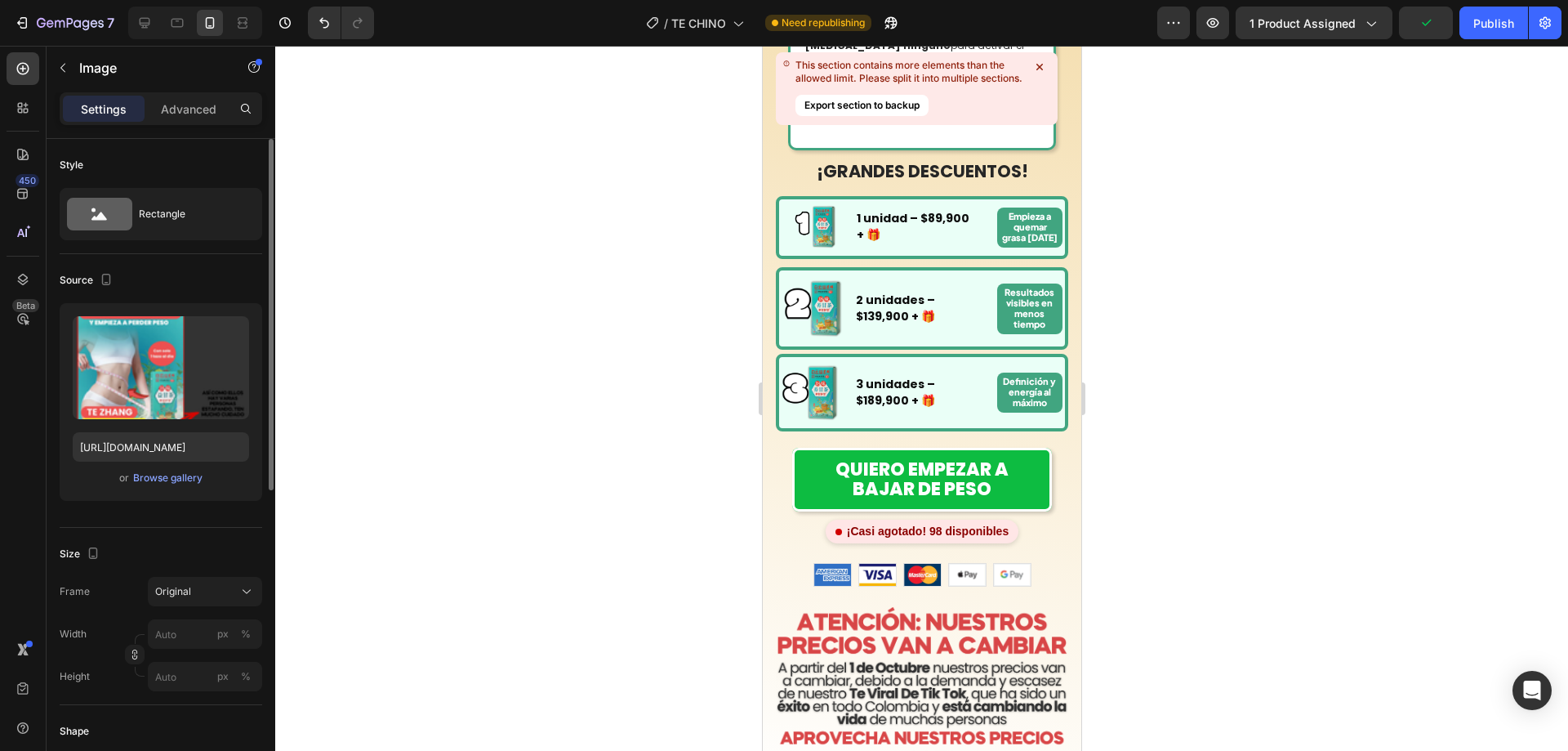
scroll to position [164, 0]
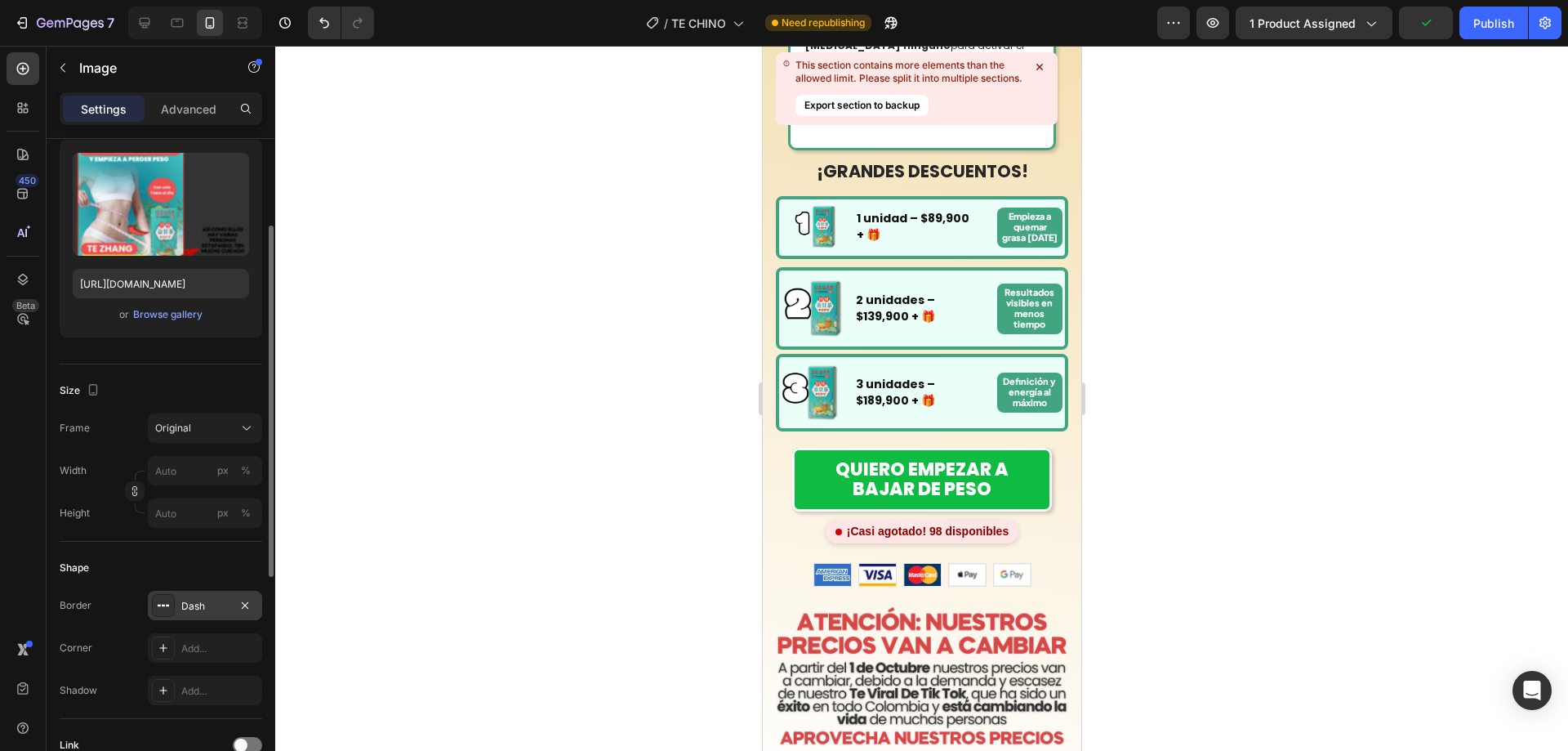
click at [210, 593] on div "Dash" at bounding box center [205, 605] width 115 height 29
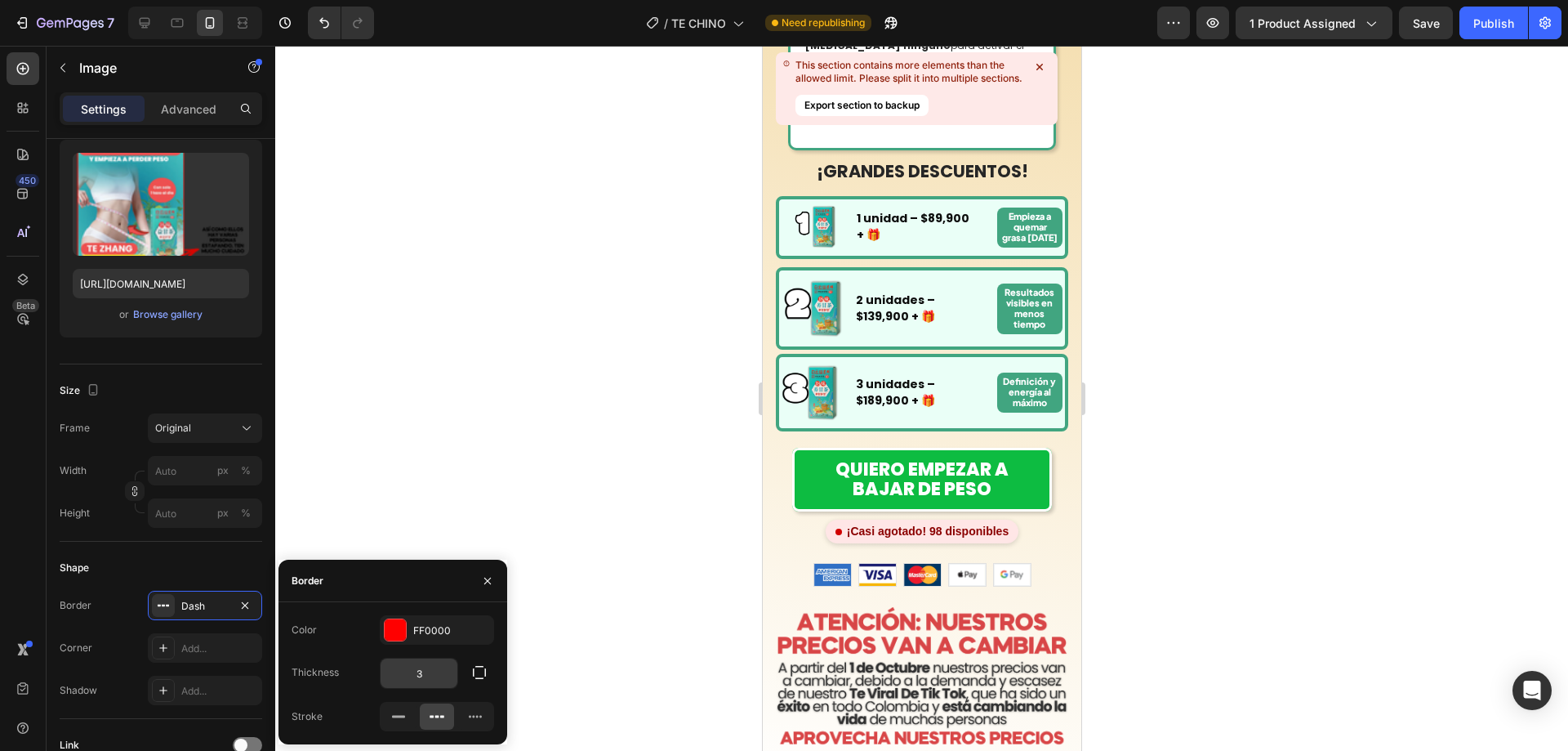
click at [411, 671] on input "3" at bounding box center [419, 673] width 77 height 29
type input "2"
click at [222, 545] on div "Shape Border Dash Corner Add... Shadow Add..." at bounding box center [161, 630] width 203 height 178
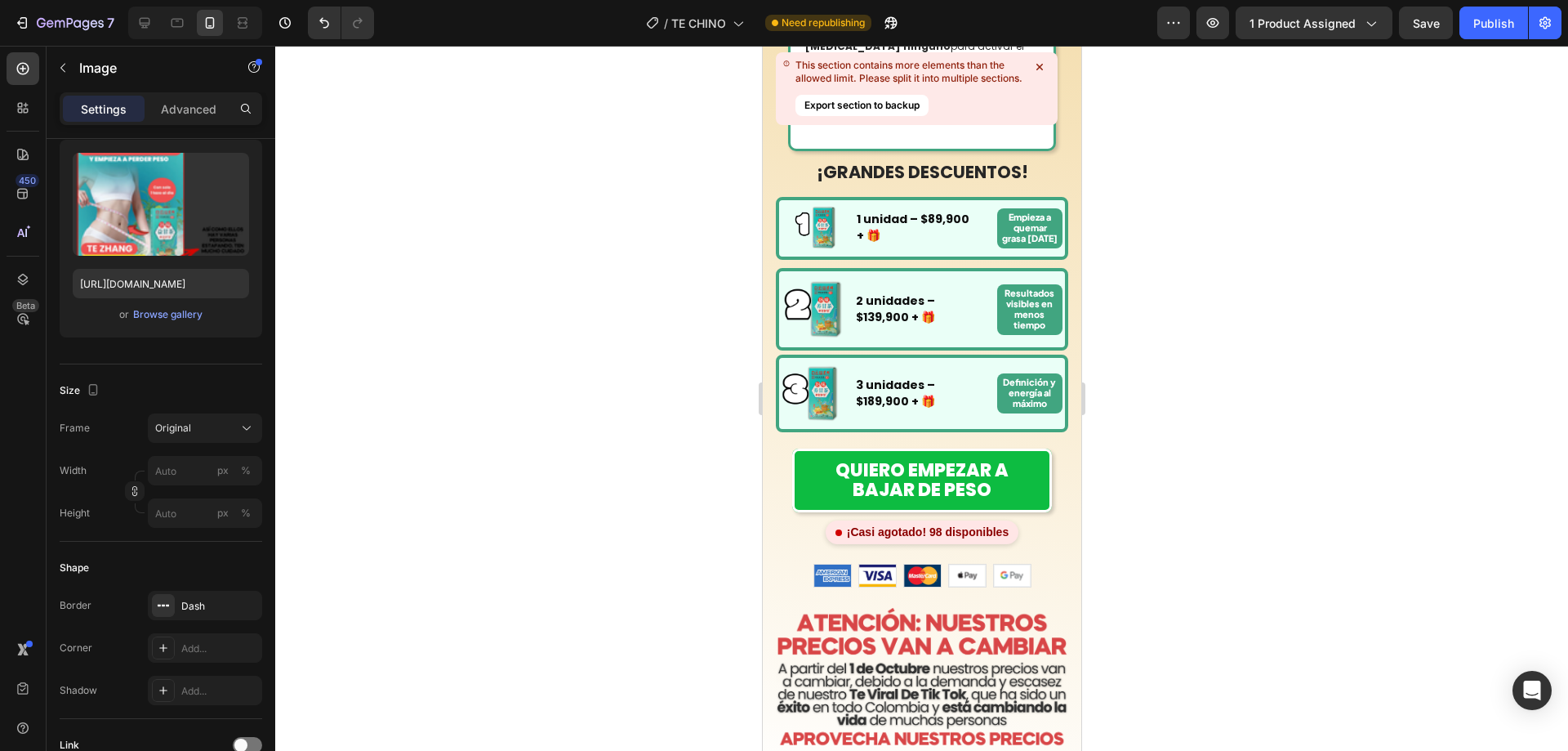
click at [1199, 278] on div at bounding box center [922, 399] width 1293 height 705
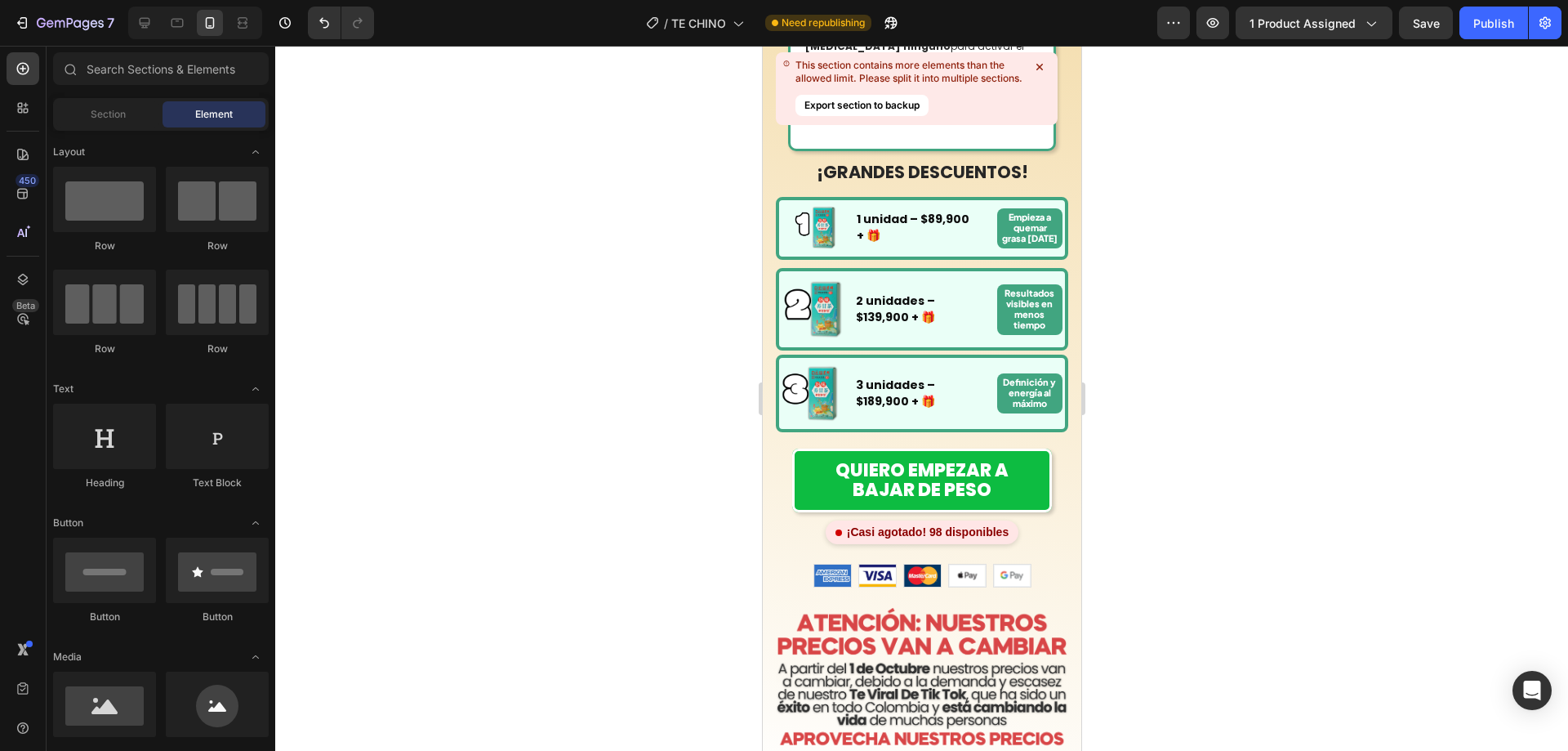
click at [1325, 304] on div at bounding box center [922, 399] width 1293 height 705
click at [1439, 27] on span "Save" at bounding box center [1426, 23] width 27 height 14
click at [1505, 21] on div "Publish" at bounding box center [1494, 23] width 40 height 17
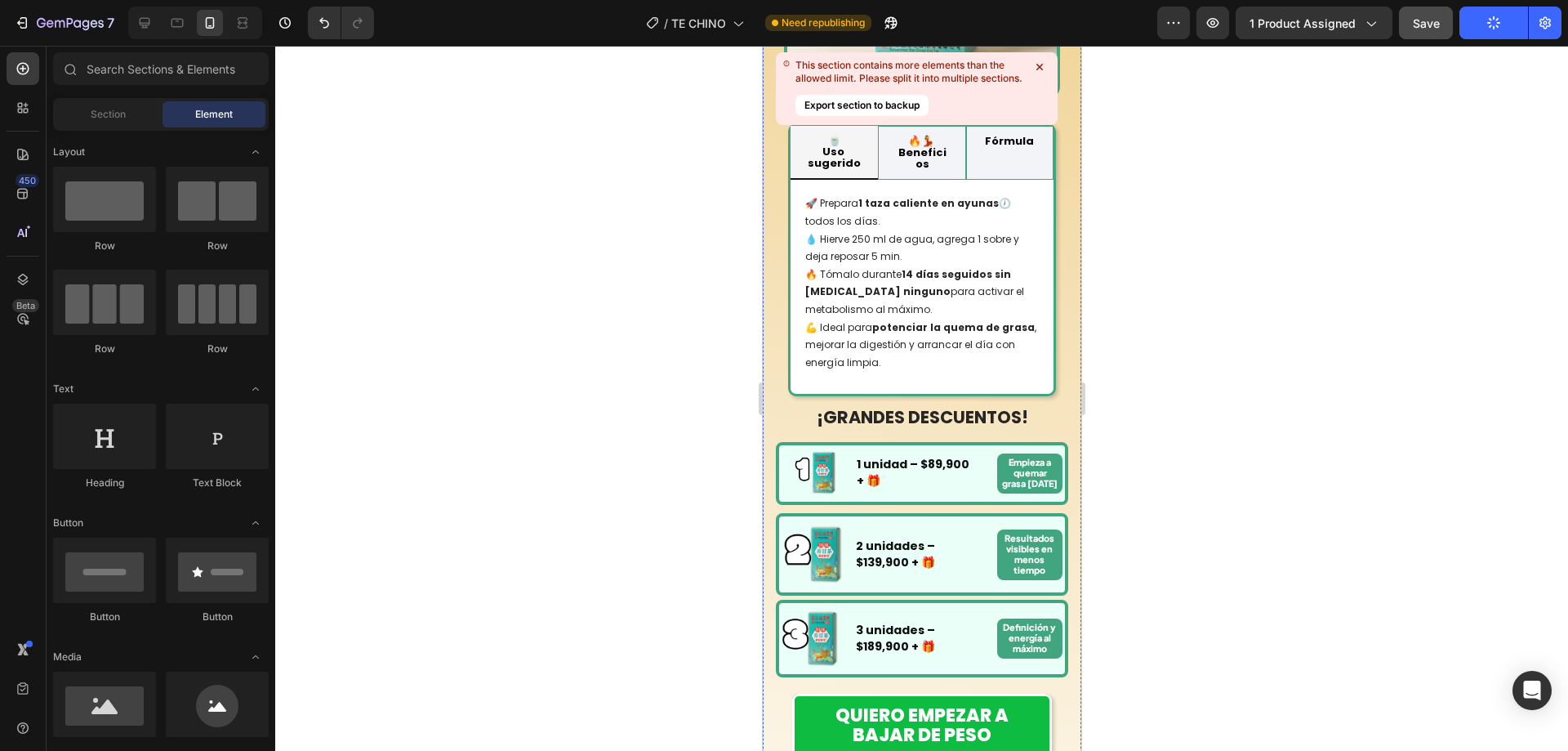
scroll to position [2512, 0]
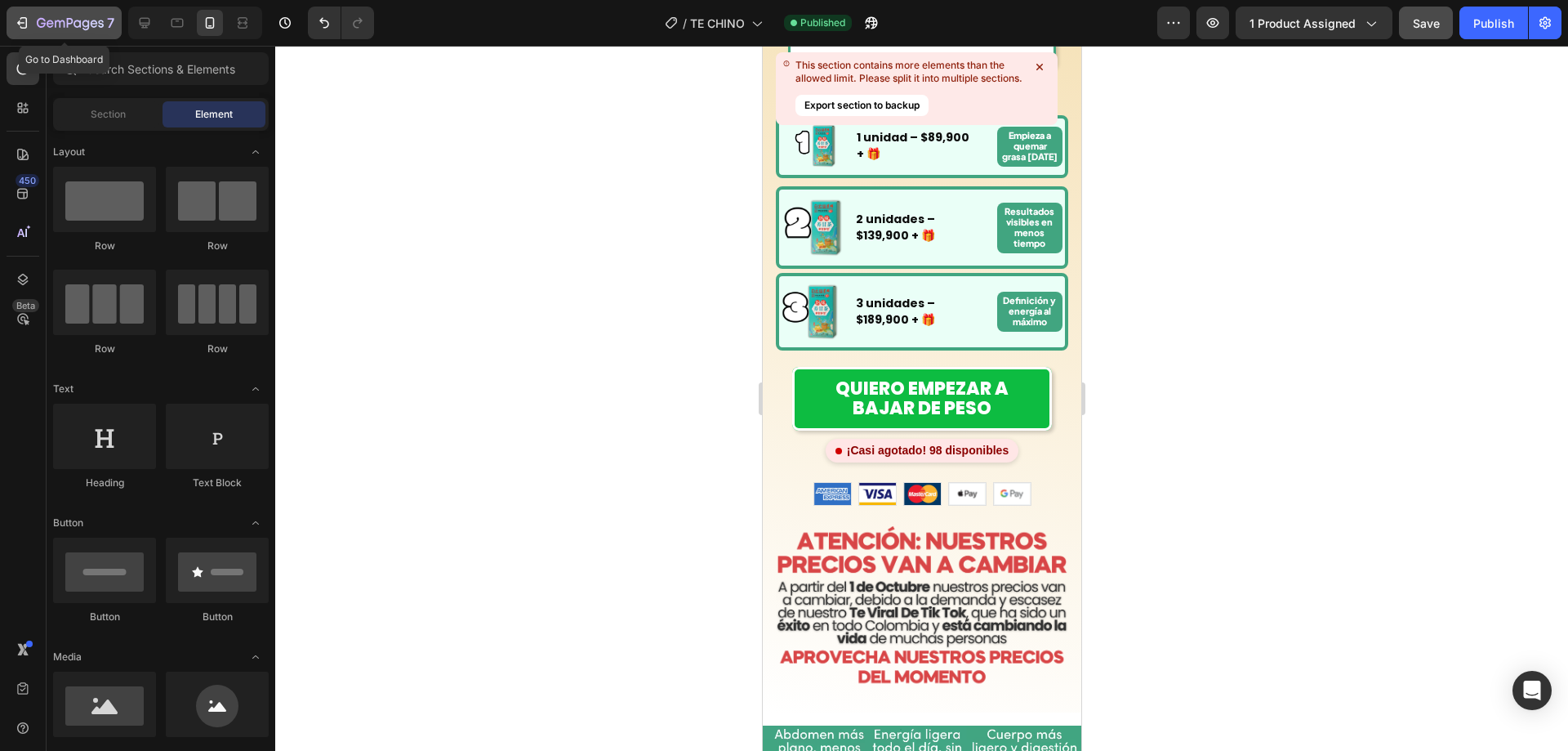
click at [19, 27] on icon "button" at bounding box center [22, 23] width 16 height 16
